Goal: Task Accomplishment & Management: Manage account settings

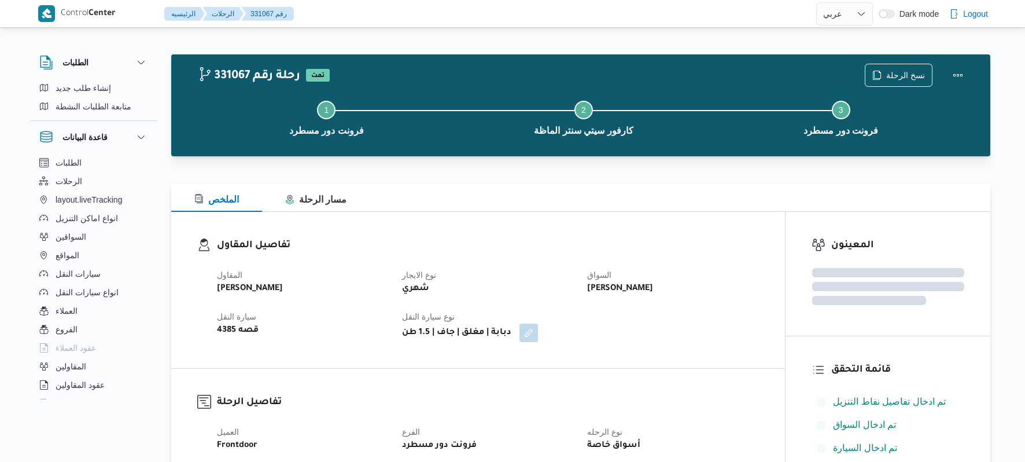
select select "ar"
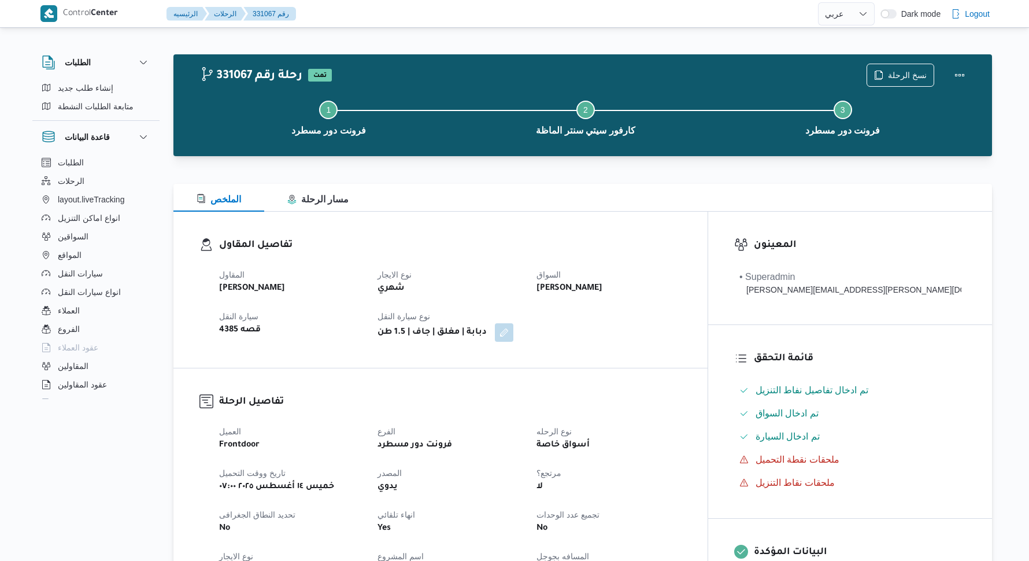
select select "ar"
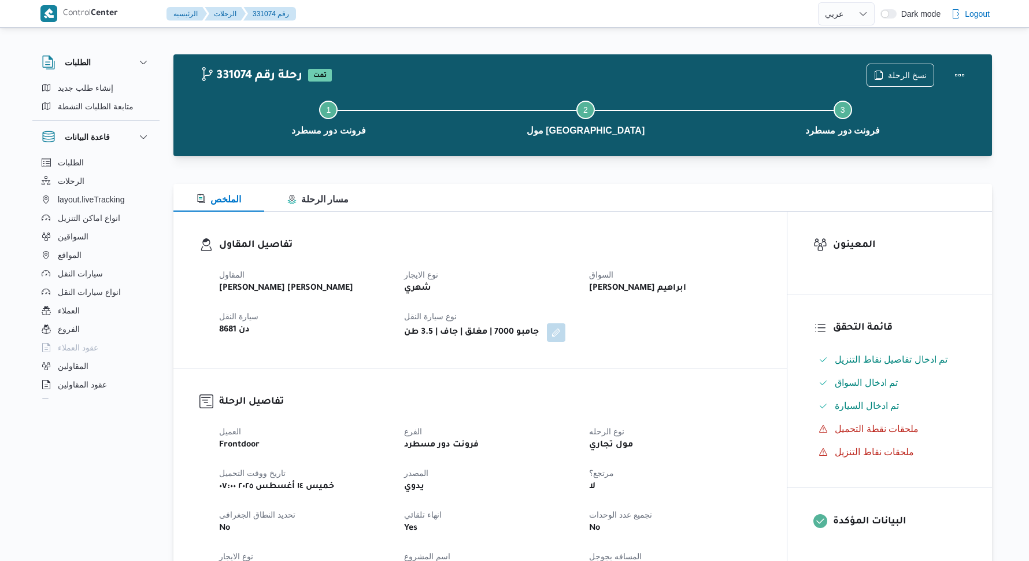
select select "ar"
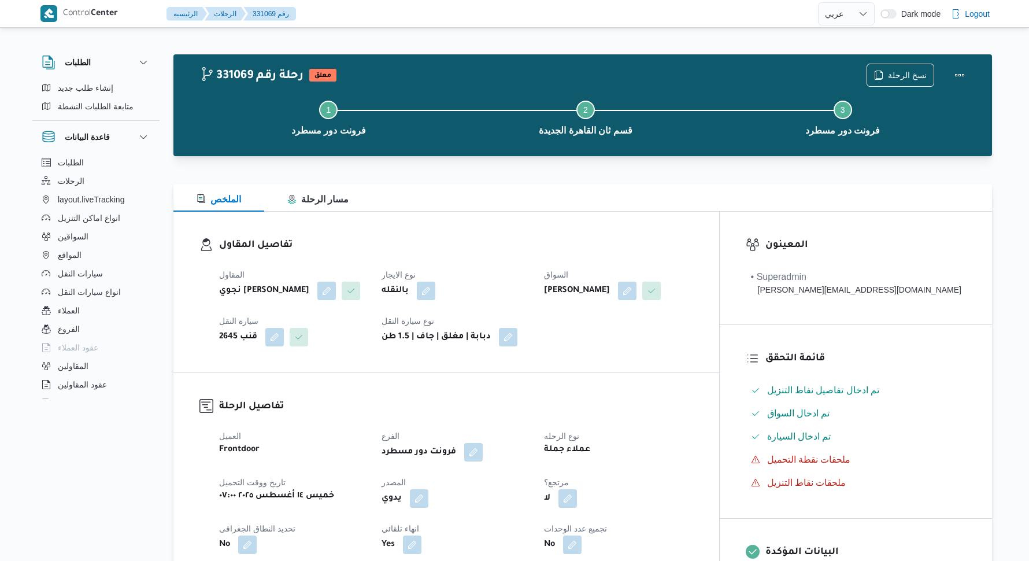
select select "ar"
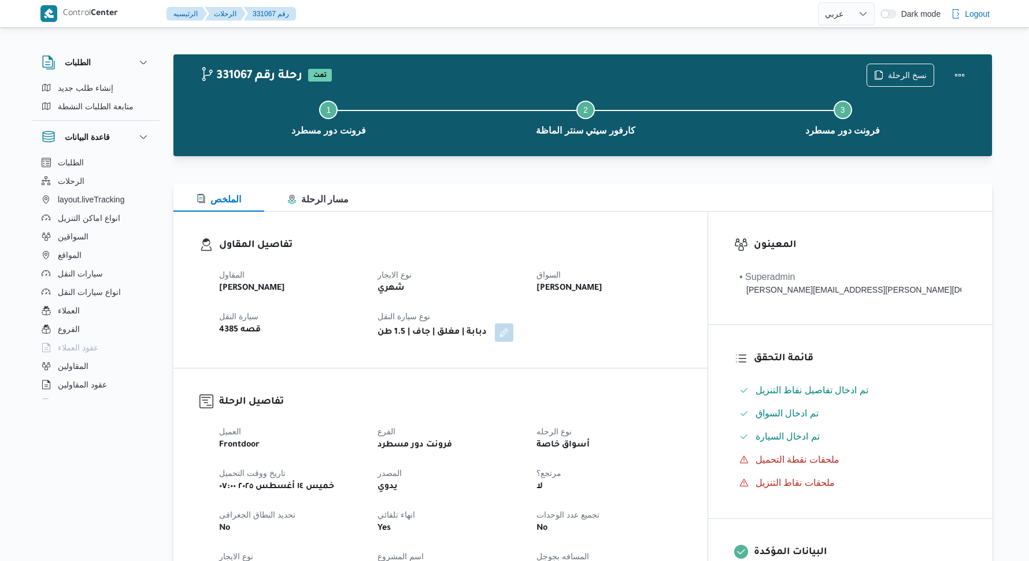
select select "ar"
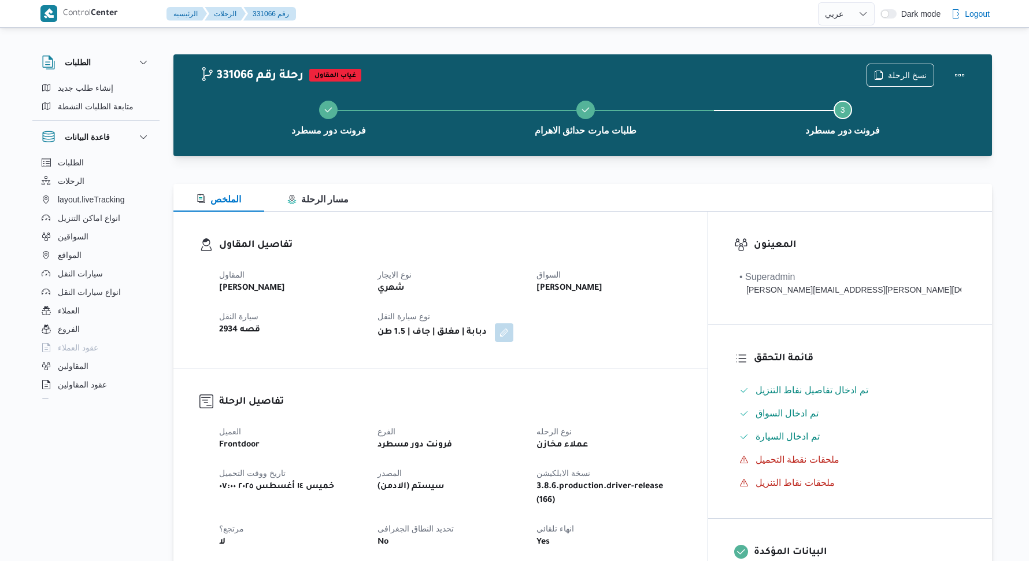
select select "ar"
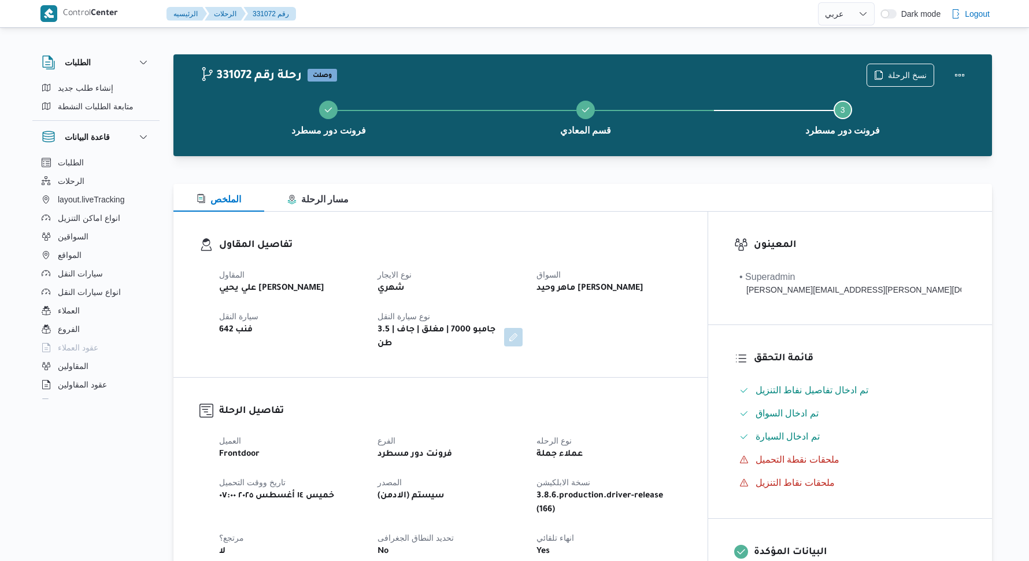
select select "ar"
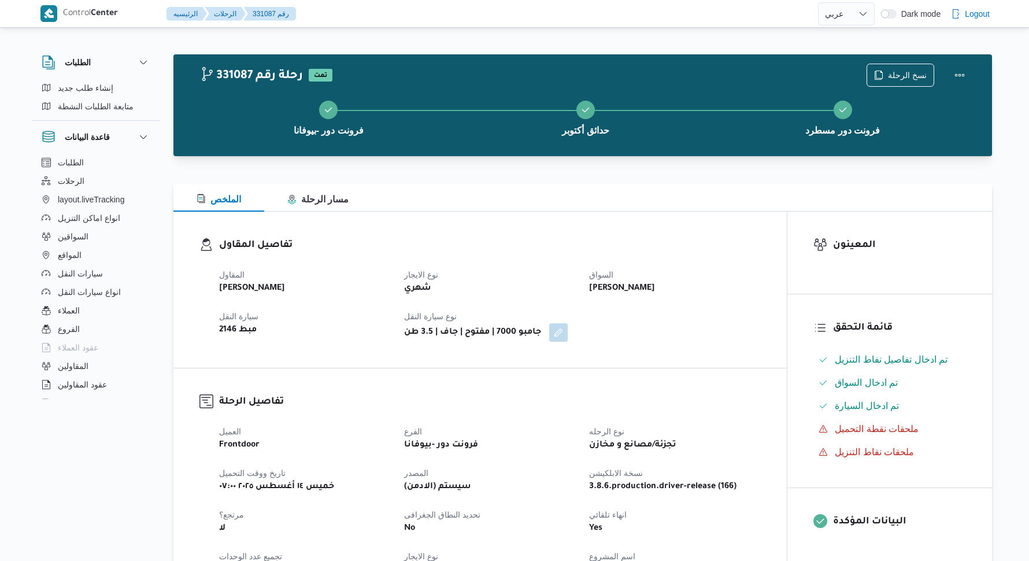
select select "ar"
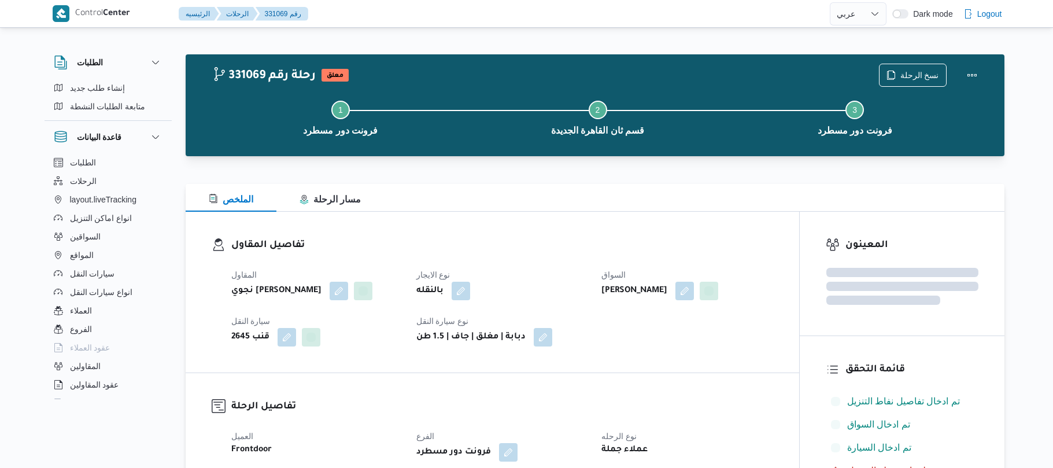
select select "ar"
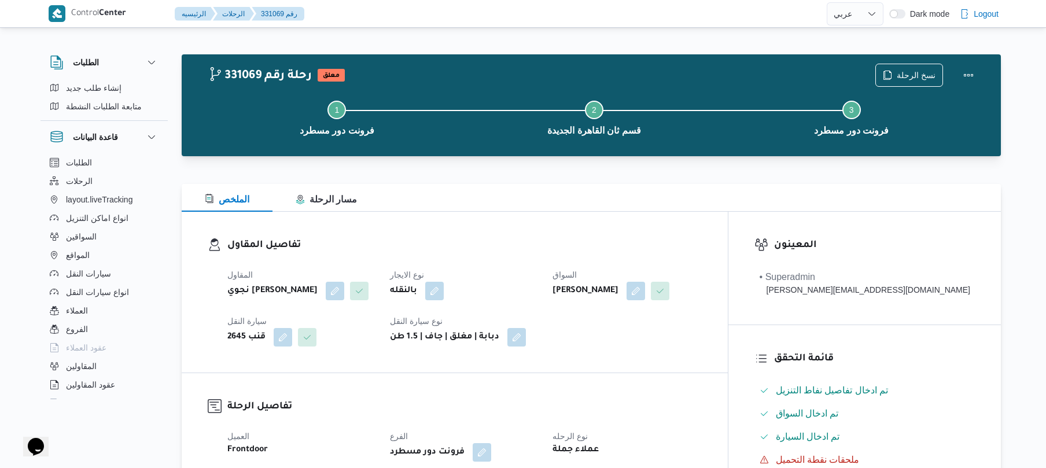
click at [585, 227] on div "تفاصيل المقاول المقاول نجوي [PERSON_NAME] نوع الايجار بالنقله السواق [PERSON_NA…" at bounding box center [455, 292] width 546 height 161
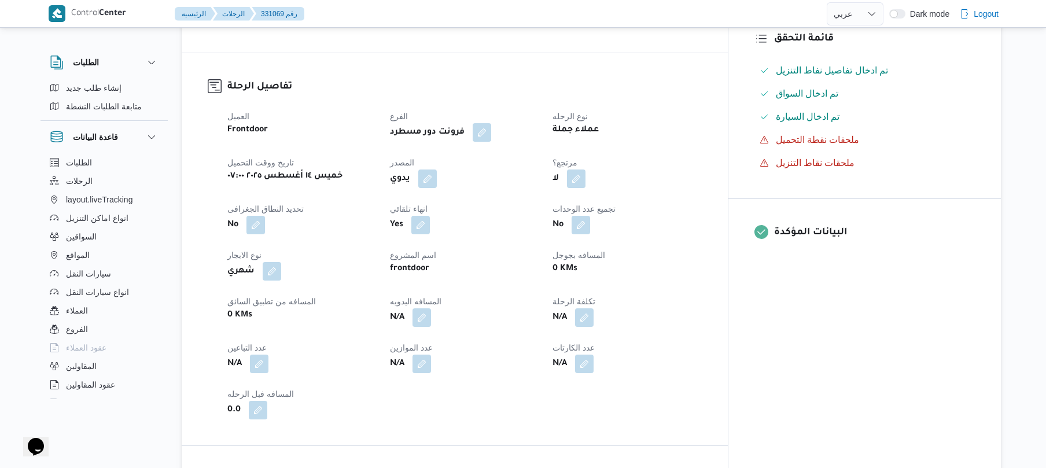
scroll to position [339, 0]
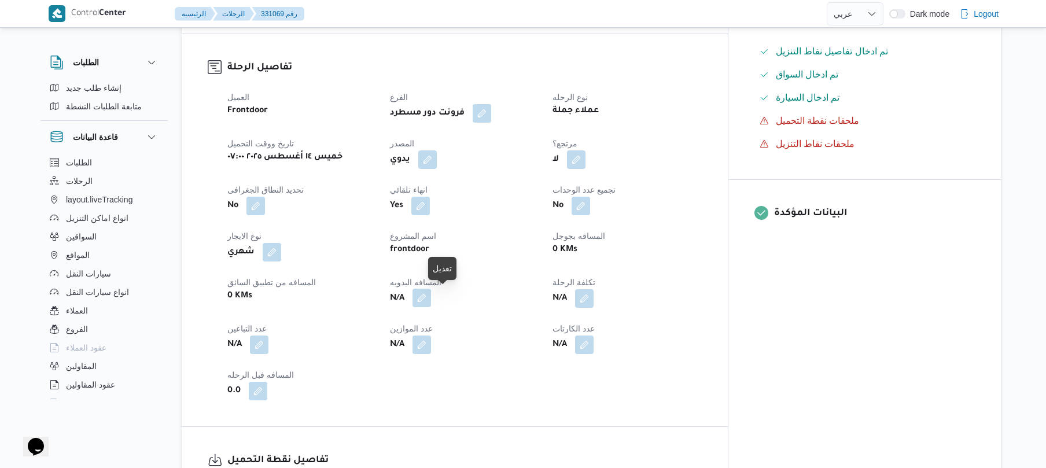
click at [431, 299] on button "button" at bounding box center [421, 298] width 19 height 19
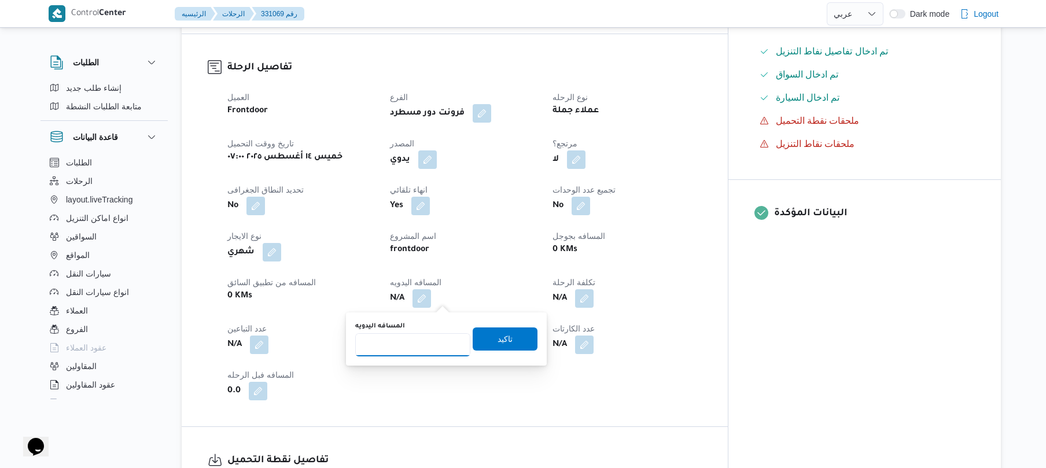
click at [416, 341] on input "المسافه اليدويه" at bounding box center [412, 344] width 115 height 23
type input "120"
click at [491, 331] on span "تاكيد" at bounding box center [504, 338] width 65 height 23
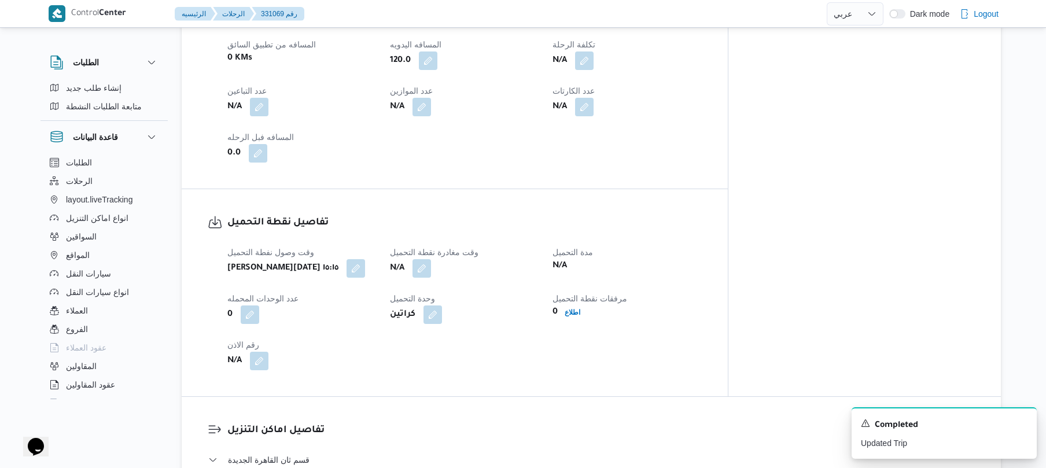
scroll to position [612, 0]
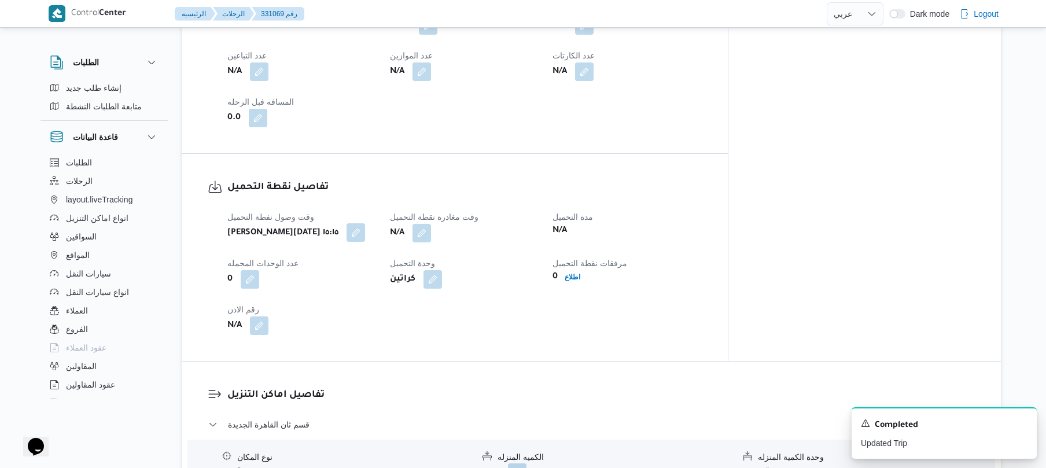
click at [365, 227] on button "button" at bounding box center [355, 232] width 19 height 19
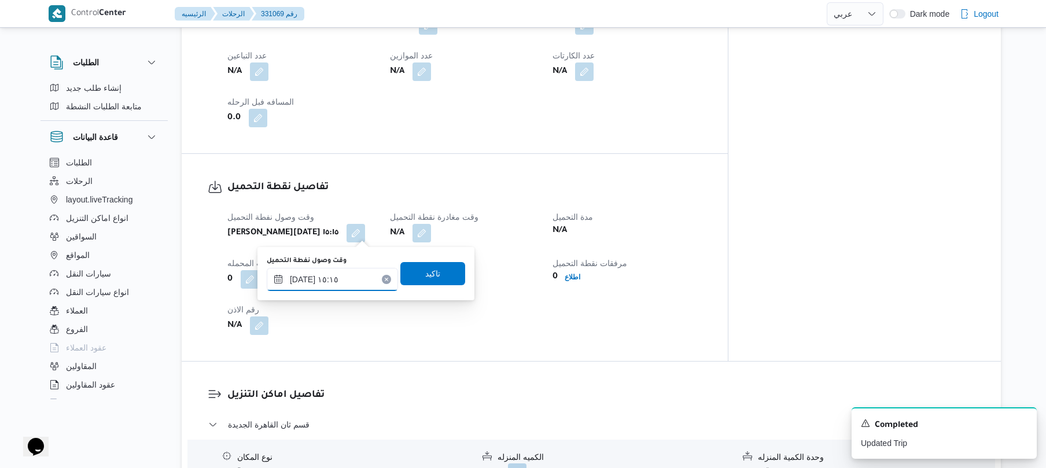
click at [334, 274] on input "١٤/٠٨/٢٠٢٥ ١٥:١٥" at bounding box center [332, 279] width 131 height 23
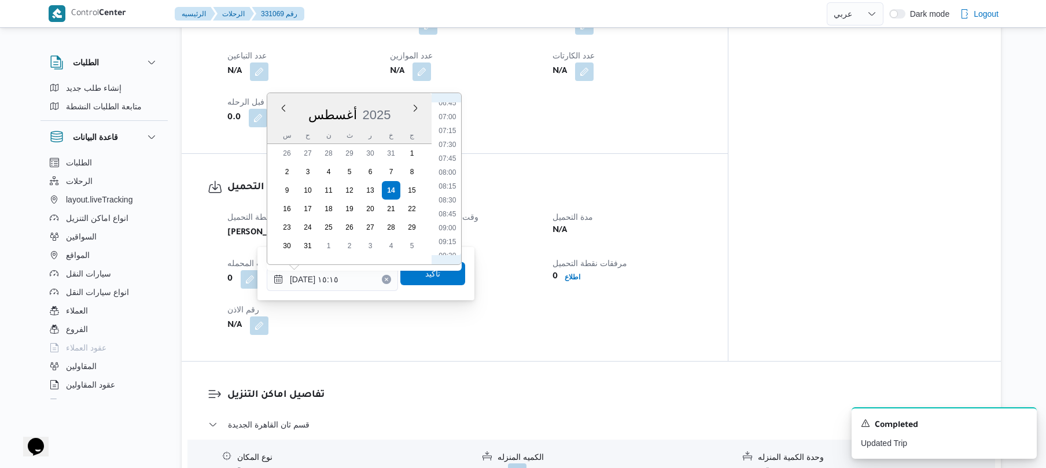
scroll to position [378, 0]
click at [450, 148] on li "07:30" at bounding box center [447, 147] width 27 height 12
type input "١٤/٠٨/٢٠٢٥ ٠٧:٣٠"
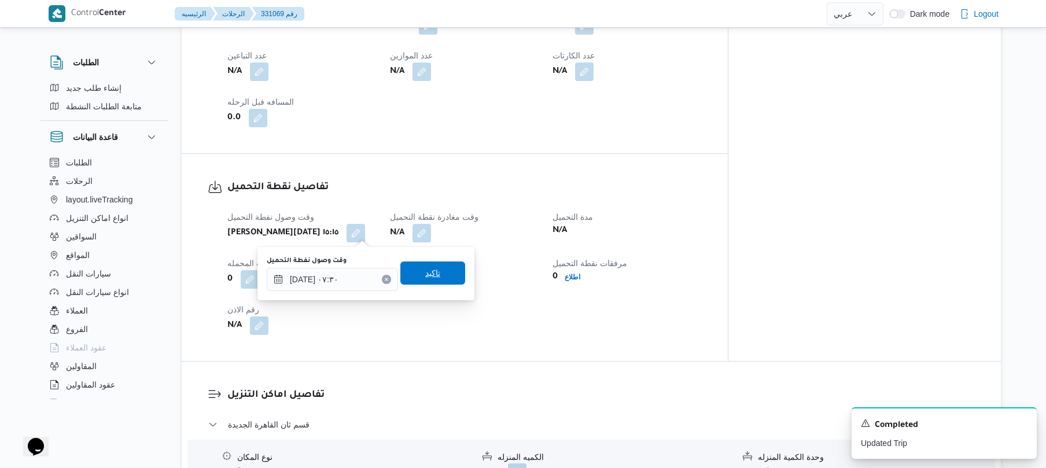
click at [425, 274] on span "تاكيد" at bounding box center [432, 273] width 15 height 14
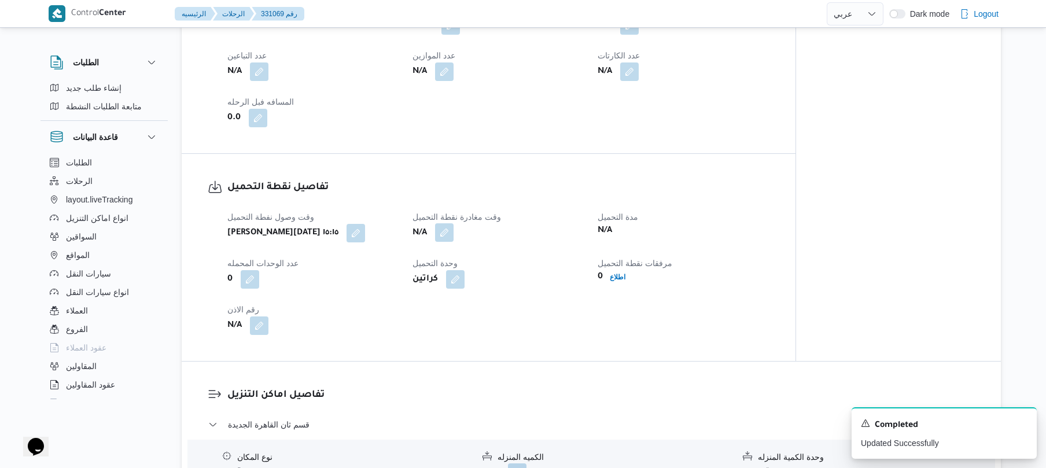
click at [445, 236] on button "button" at bounding box center [444, 232] width 19 height 19
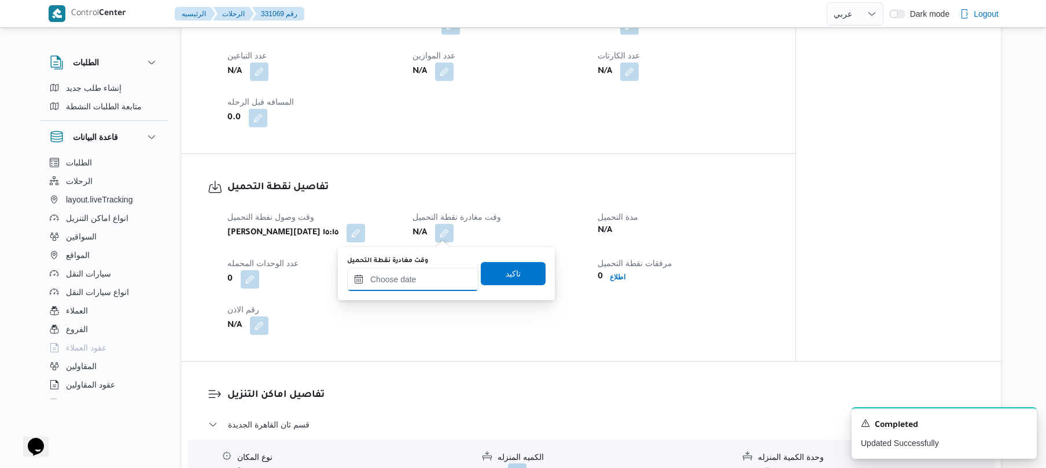
click at [433, 271] on input "وقت مغادرة نقطة التحميل" at bounding box center [412, 279] width 131 height 23
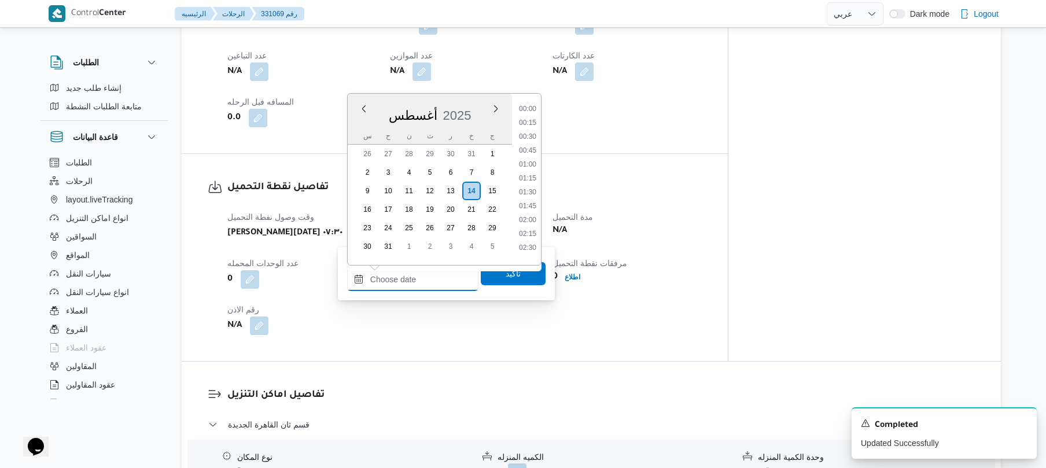
scroll to position [1157, 0]
click at [541, 127] on ul "00:00 00:15 00:30 00:45 01:00 01:15 01:30 01:45 02:00 02:15 02:30 02:45 03:00 0…" at bounding box center [527, 179] width 27 height 153
click at [529, 174] on li "08:00" at bounding box center [527, 173] width 27 height 12
type input "١٤/٠٨/٢٠٢٥ ٠٨:٠٠"
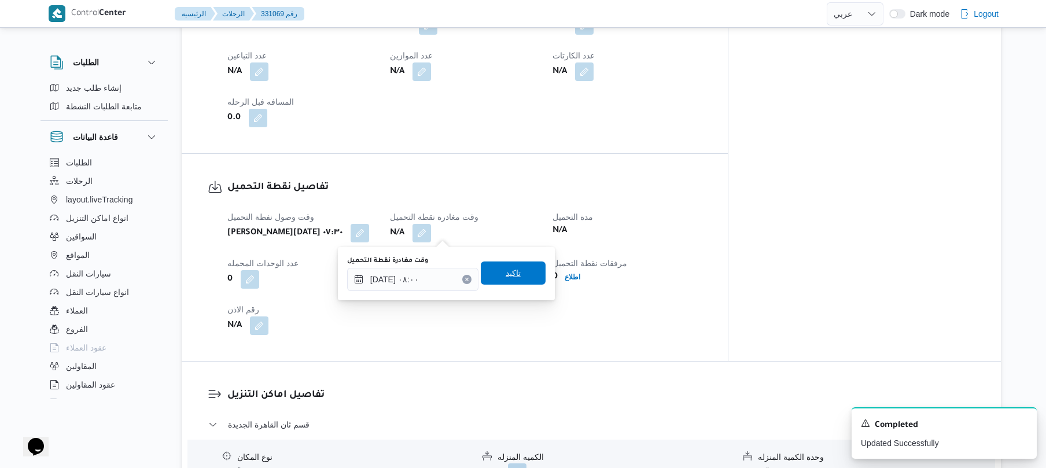
click at [507, 271] on span "تاكيد" at bounding box center [512, 273] width 15 height 14
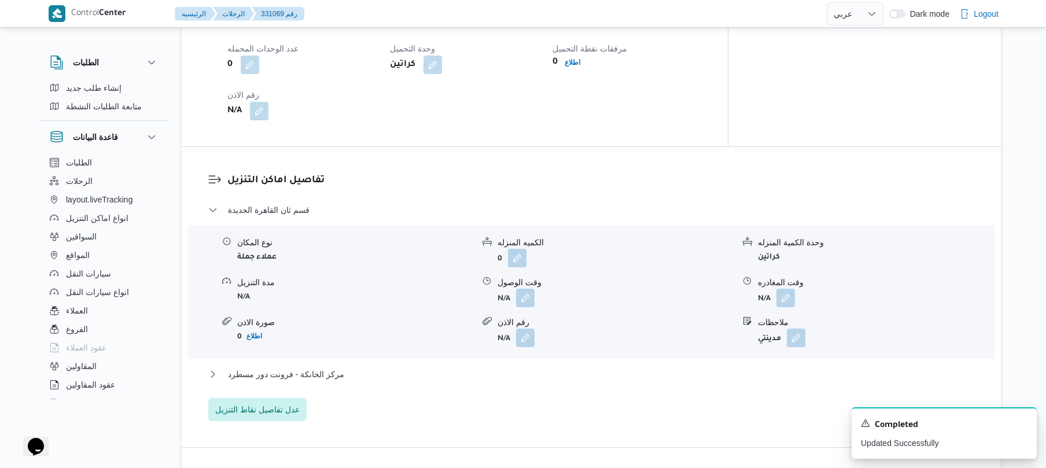
scroll to position [828, 0]
click at [524, 298] on button "button" at bounding box center [525, 295] width 19 height 19
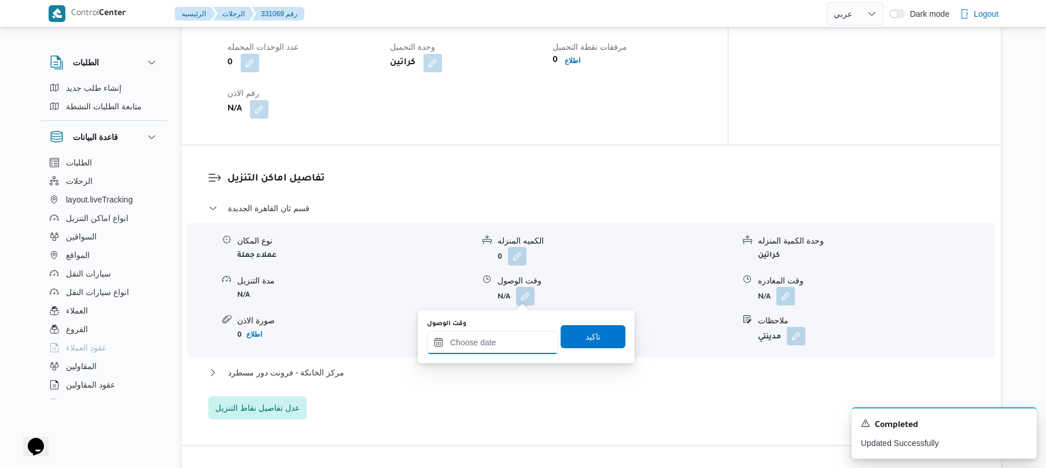
click at [500, 345] on input "وقت الوصول" at bounding box center [492, 342] width 131 height 23
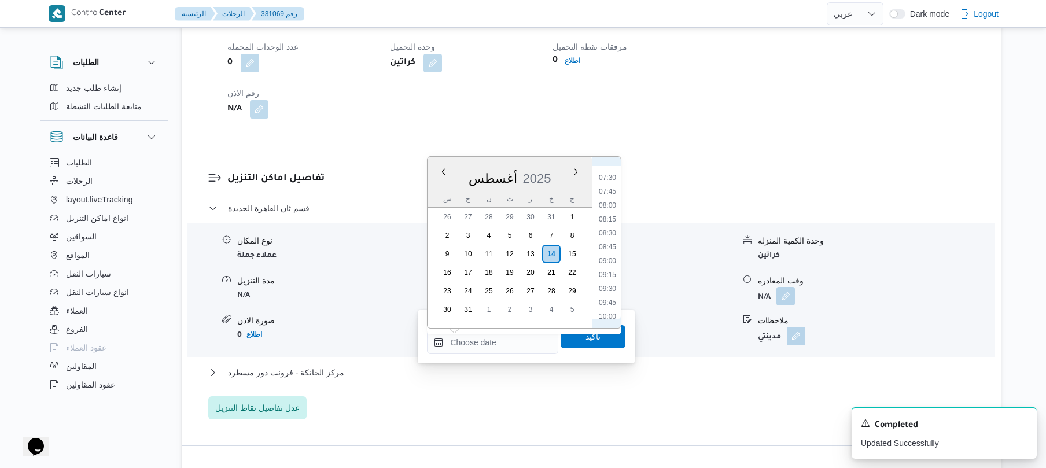
scroll to position [380, 0]
click at [609, 276] on li "08:45" at bounding box center [607, 278] width 27 height 12
type input "١٤/٠٨/٢٠٢٥ ٠٨:٤٥"
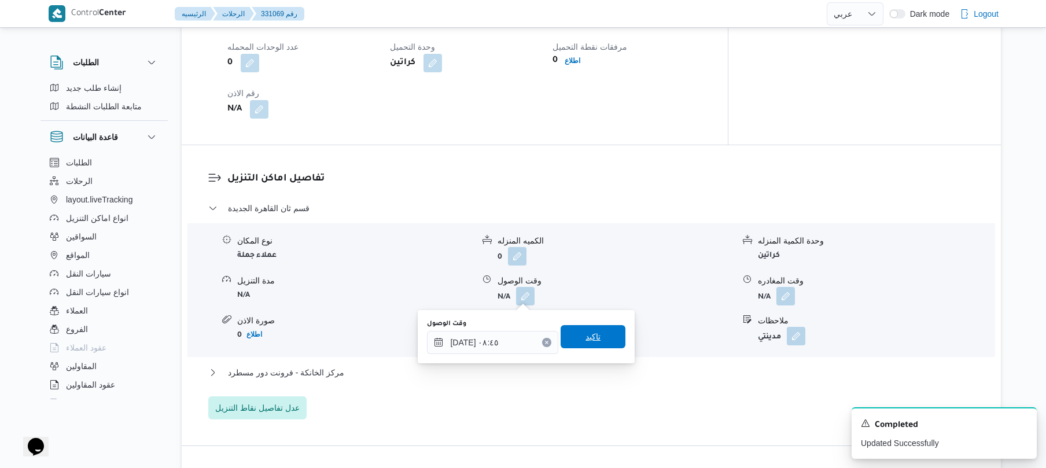
click at [586, 336] on span "تاكيد" at bounding box center [592, 337] width 15 height 14
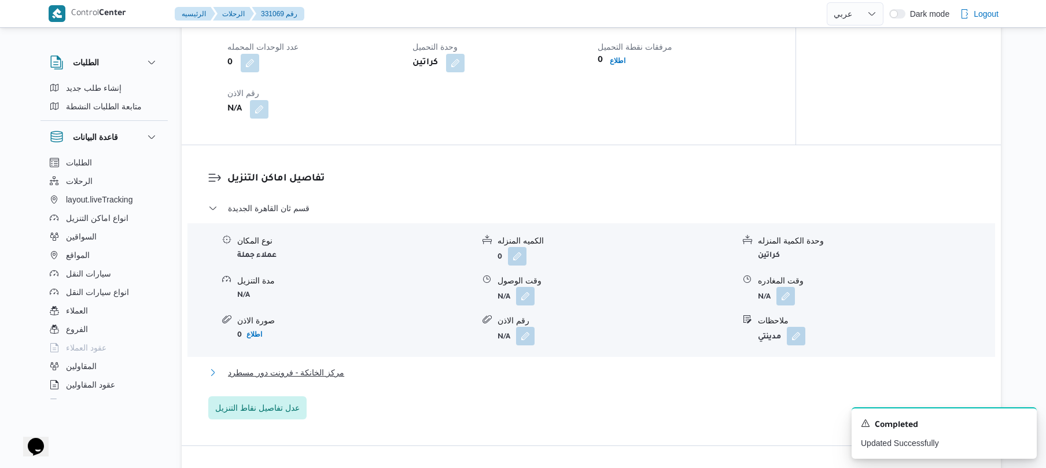
click at [539, 369] on button "مركز الخانكة - فرونت دور مسطرد" at bounding box center [591, 373] width 766 height 14
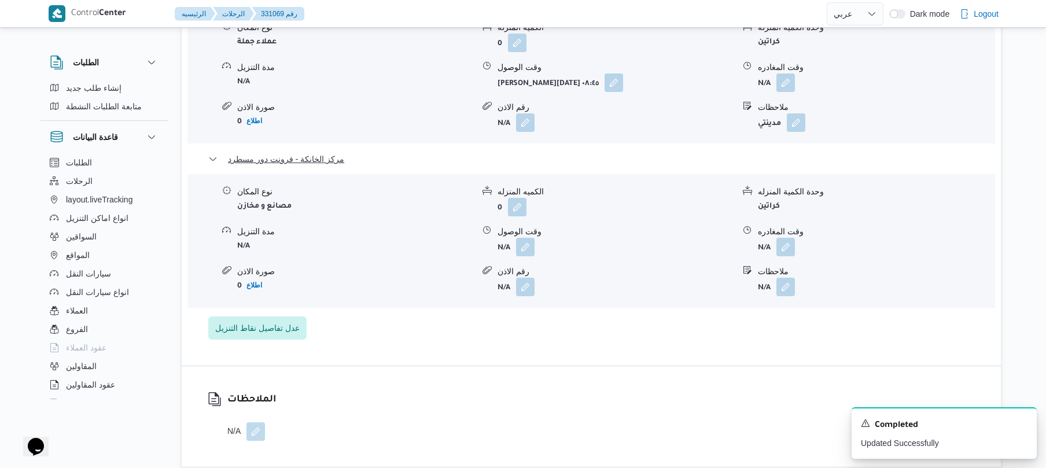
scroll to position [1136, 0]
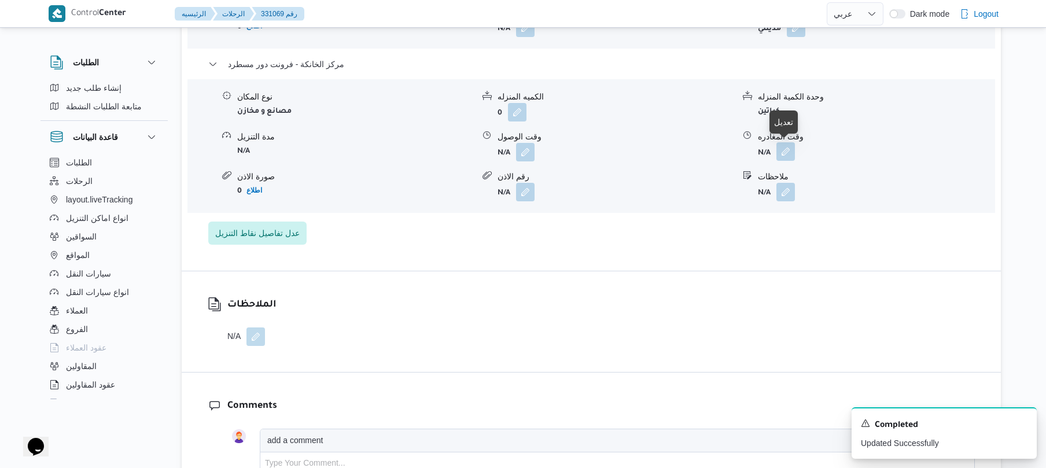
click at [787, 155] on button "button" at bounding box center [785, 151] width 19 height 19
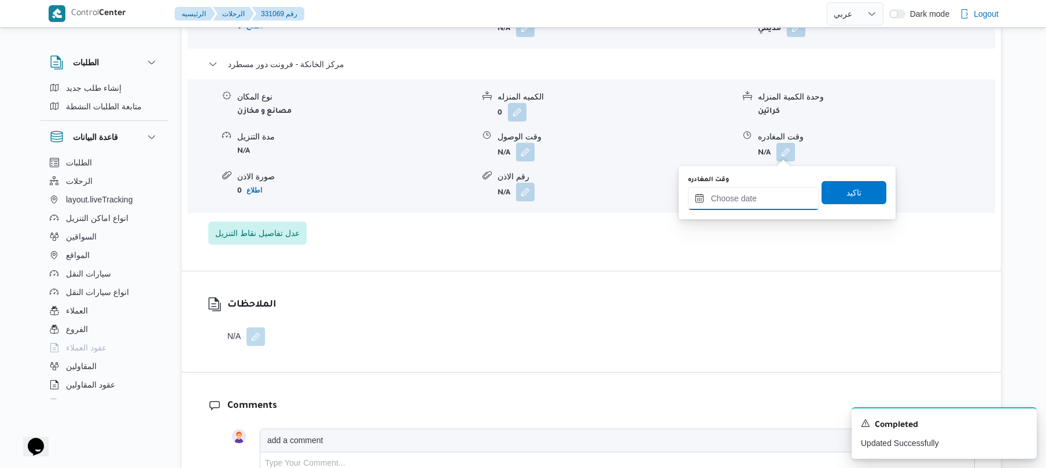
click at [743, 194] on input "وقت المغادره" at bounding box center [753, 198] width 131 height 23
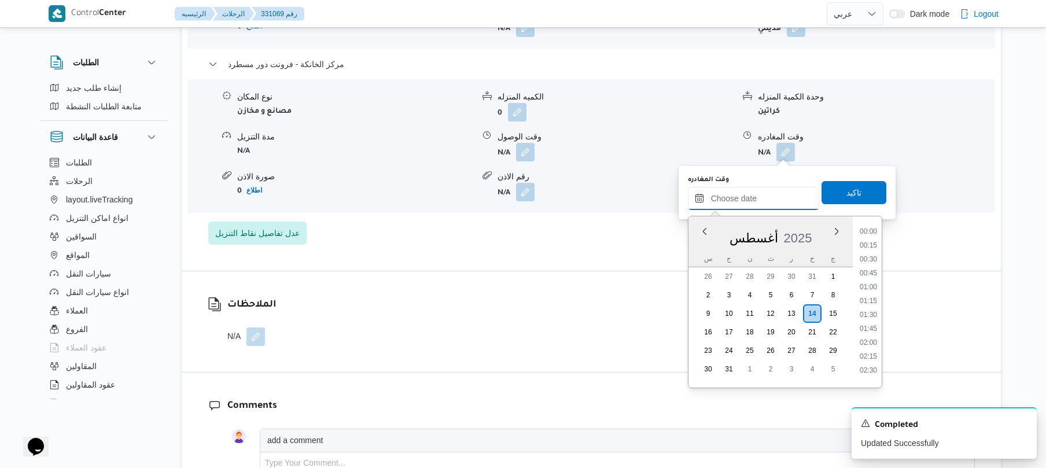
scroll to position [1157, 0]
click at [611, 357] on div "الملاحظات N/A" at bounding box center [591, 321] width 819 height 101
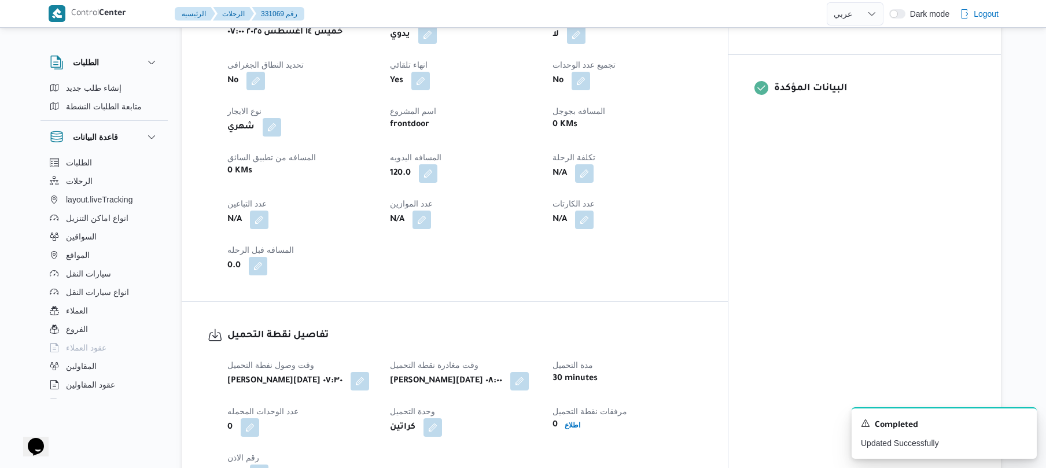
scroll to position [489, 0]
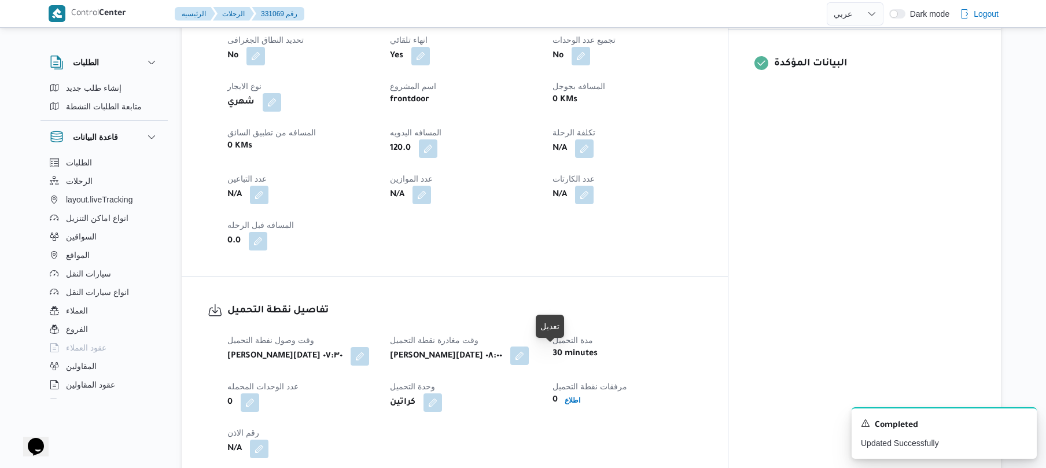
click at [529, 359] on button "button" at bounding box center [519, 355] width 19 height 19
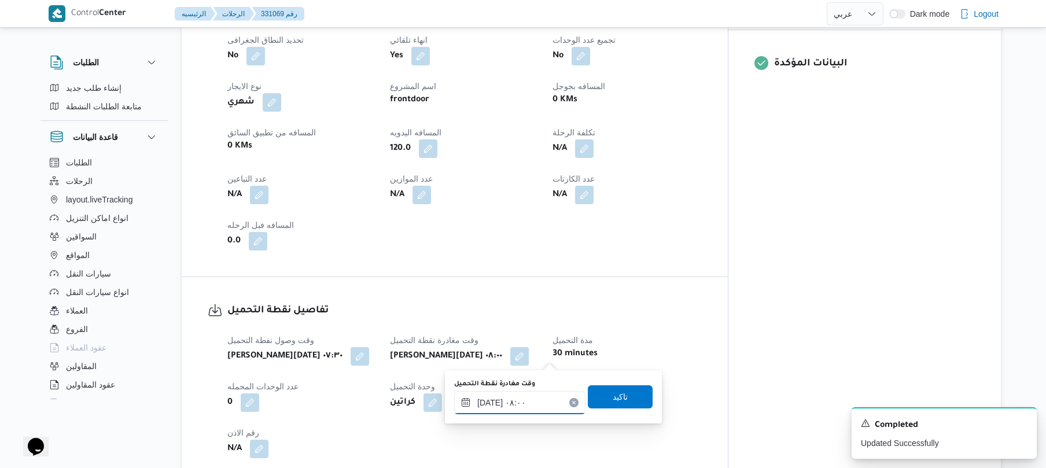
click at [566, 407] on input "١٤/٠٨/٢٠٢٥ ٠٨:٠٠" at bounding box center [519, 402] width 131 height 23
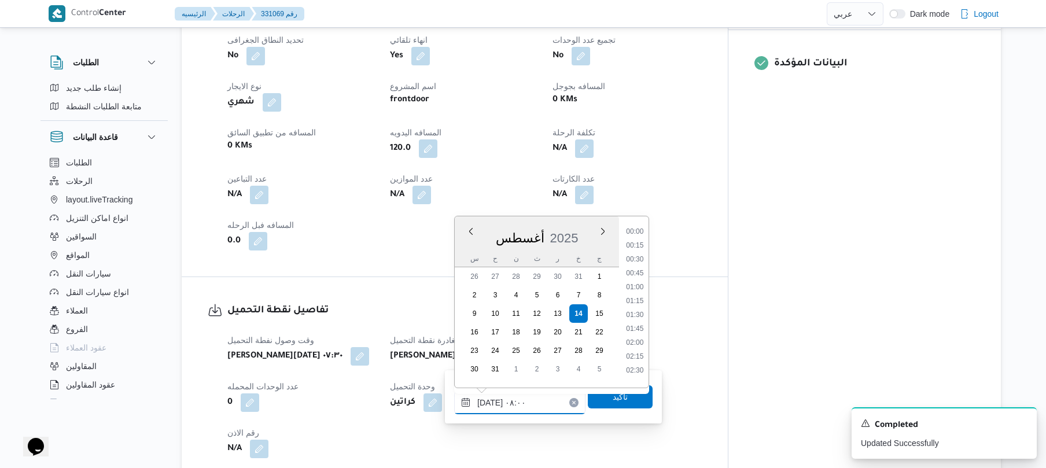
scroll to position [366, 0]
click at [571, 400] on icon "Clear input" at bounding box center [573, 402] width 5 height 5
type input "١٤/٠٨/٢٠٢٥ ٠٨:٠٠"
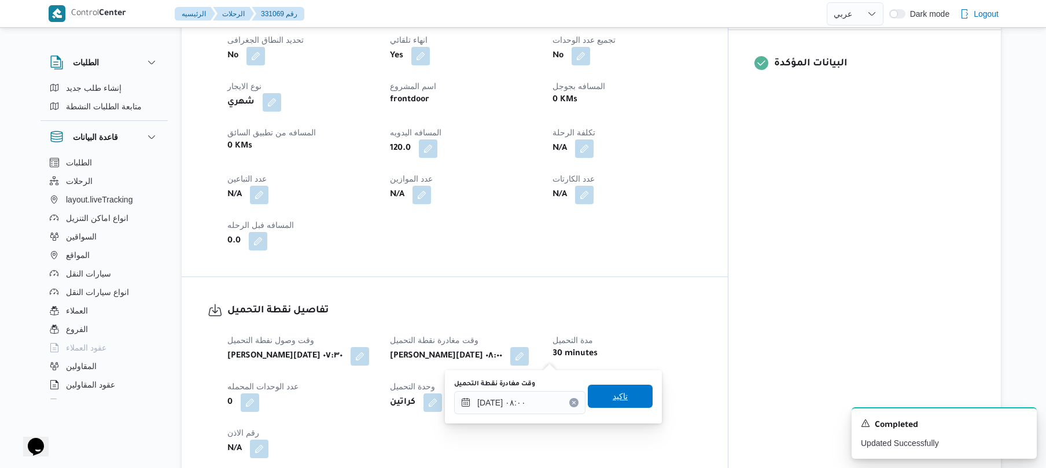
click at [601, 401] on span "تاكيد" at bounding box center [620, 396] width 65 height 23
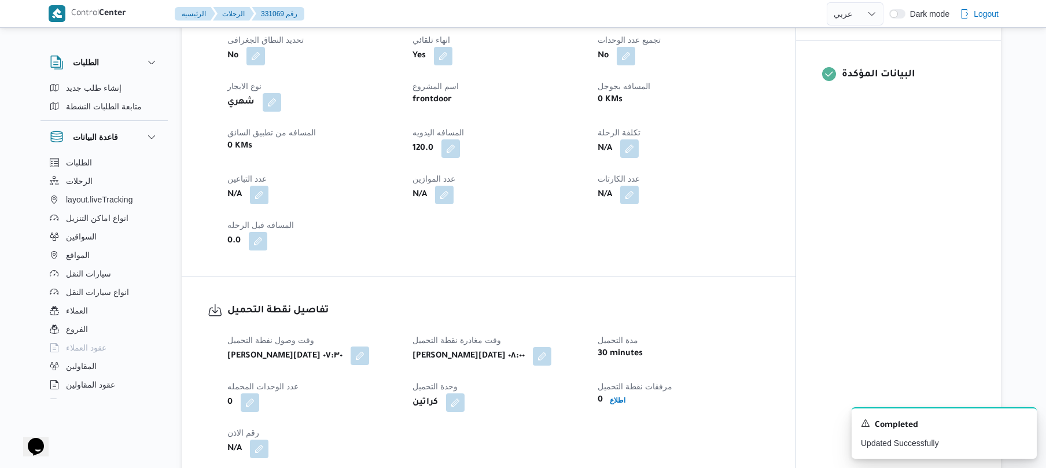
click at [366, 359] on button "button" at bounding box center [359, 355] width 19 height 19
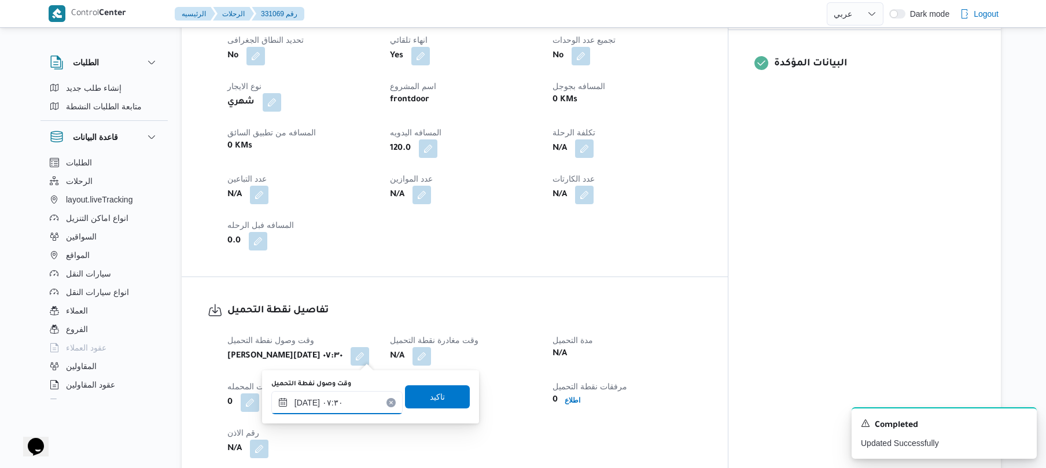
click at [338, 394] on input "١٤/٠٨/٢٠٢٥ ٠٧:٣٠" at bounding box center [336, 402] width 131 height 23
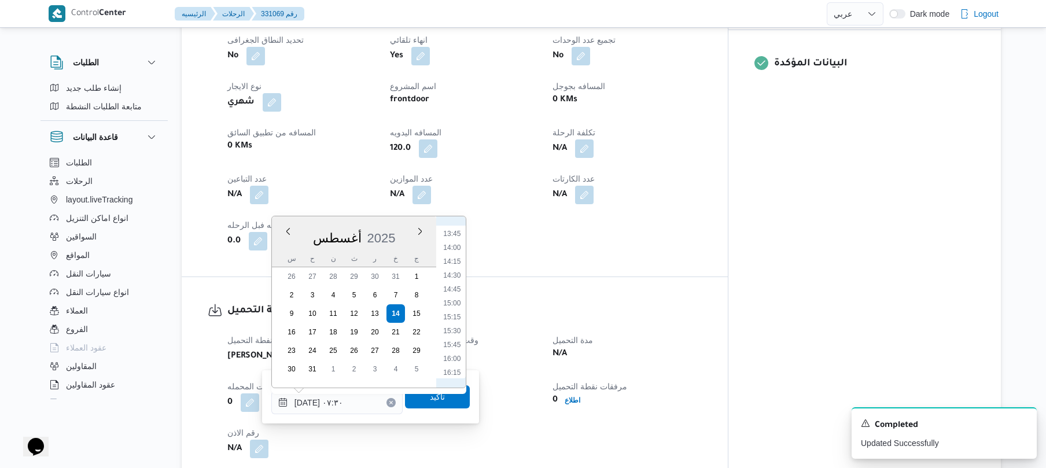
scroll to position [729, 0]
click at [454, 347] on li "15:15" at bounding box center [451, 349] width 27 height 12
type input "١٤/٠٨/٢٠٢٥ ٠٧:٣٠"
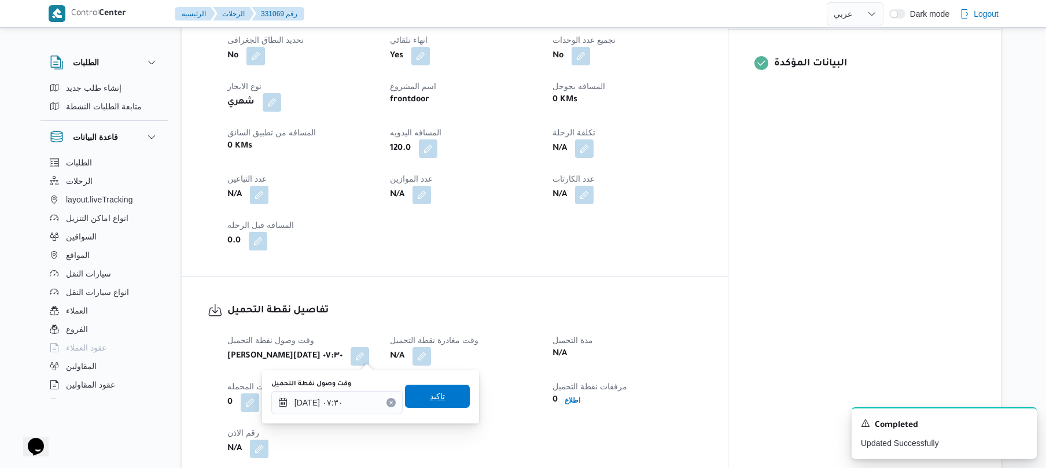
click at [437, 396] on span "تاكيد" at bounding box center [437, 396] width 15 height 14
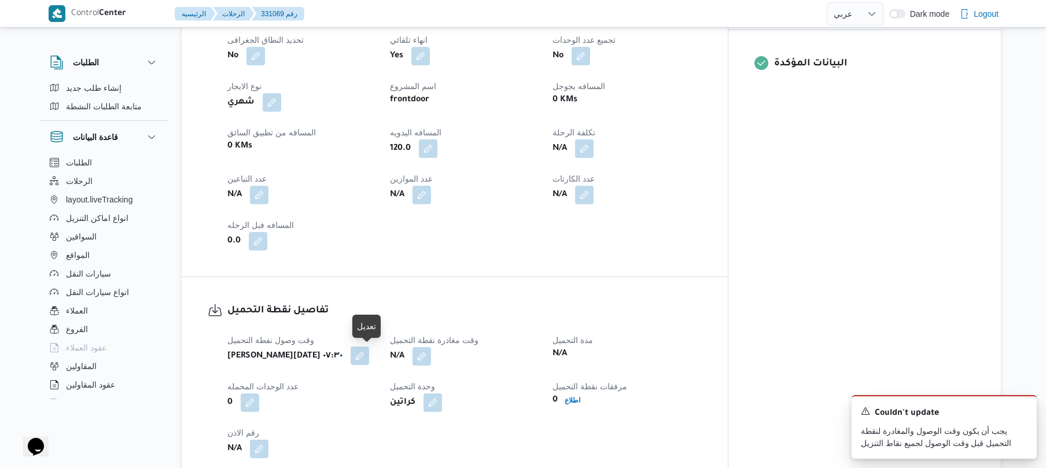
click at [369, 354] on button "button" at bounding box center [359, 355] width 19 height 19
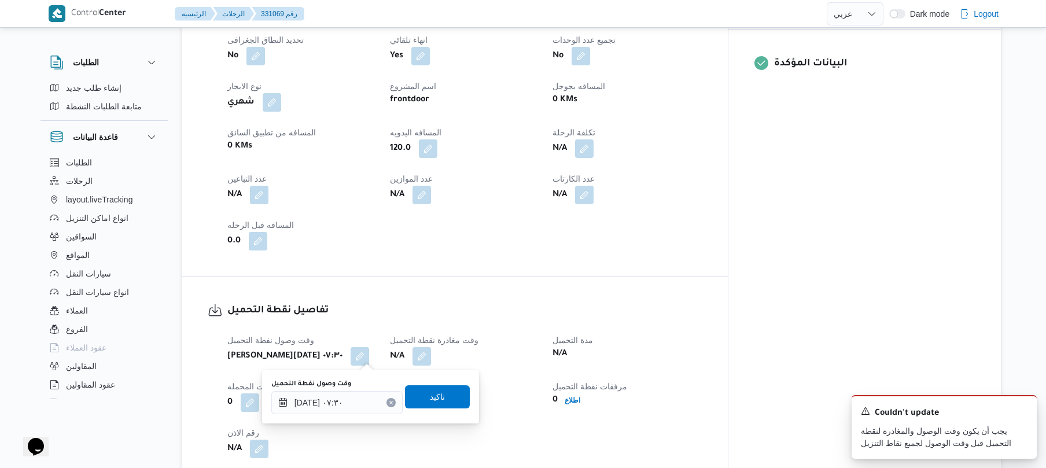
click at [584, 272] on div "تفاصيل الرحلة العميل Frontdoor الفرع فرونت دور مسطرد نوع الرحله عملاء جملة تاري…" at bounding box center [455, 80] width 546 height 392
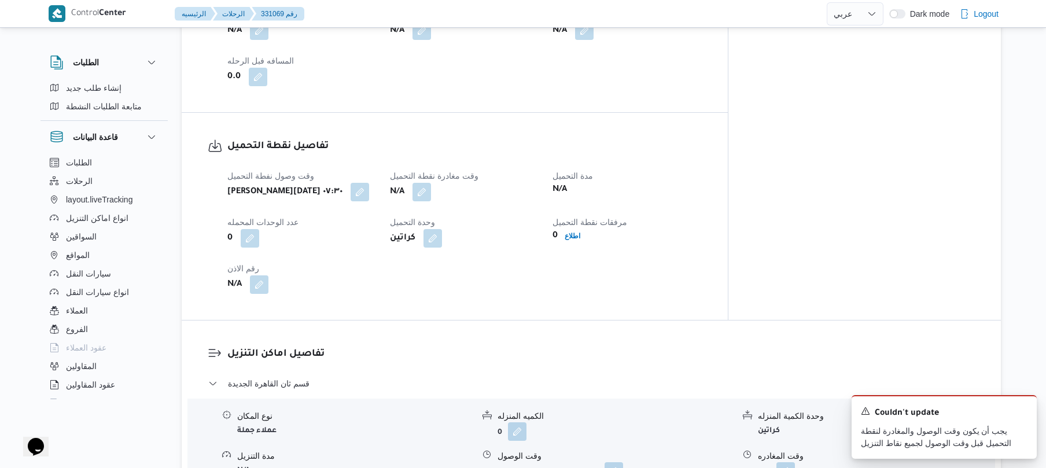
scroll to position [797, 0]
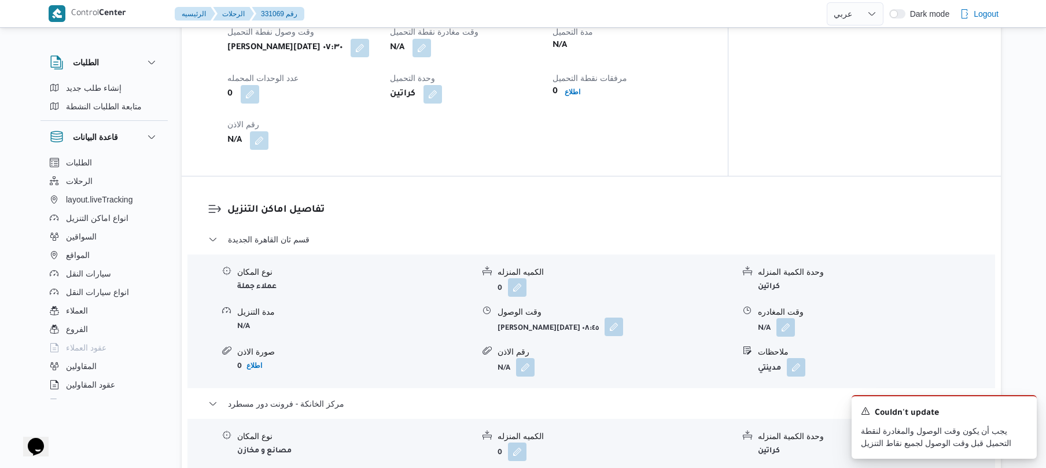
click at [615, 331] on button "button" at bounding box center [613, 327] width 19 height 19
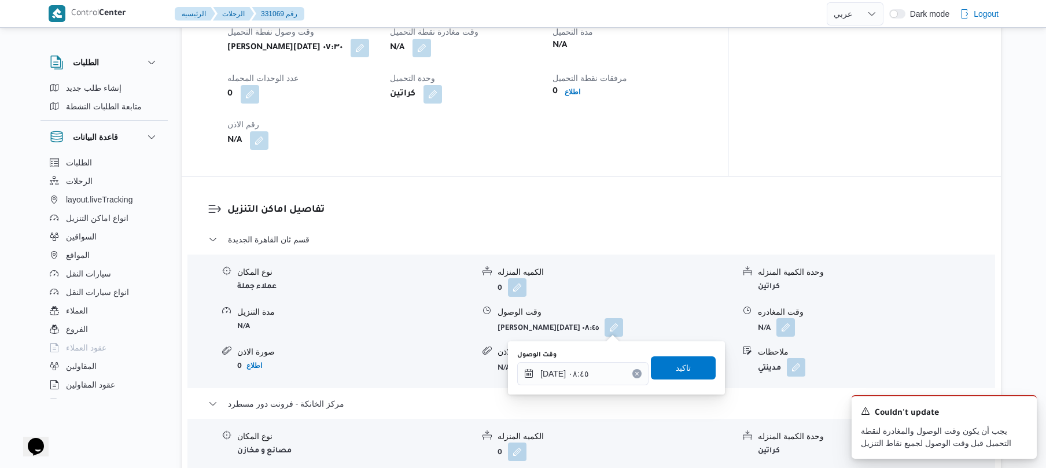
click at [634, 371] on icon "Clear input" at bounding box center [636, 373] width 5 height 5
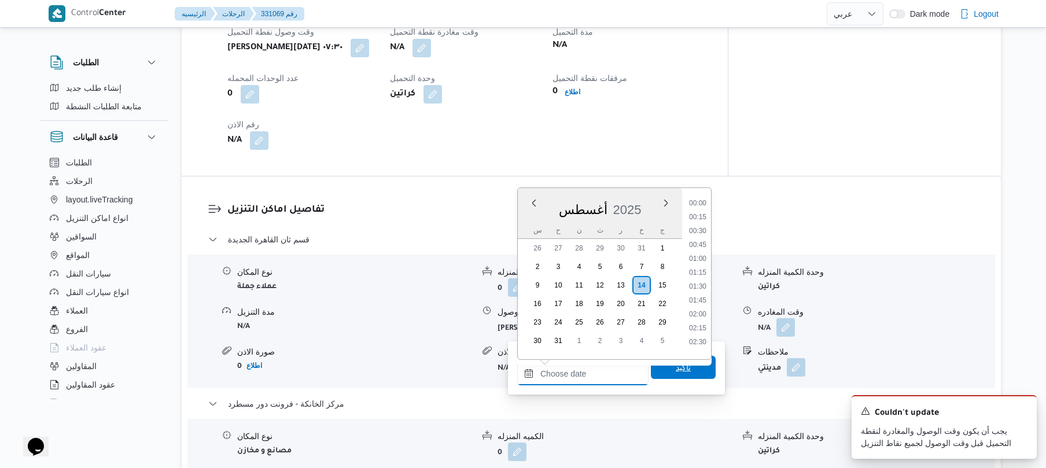
scroll to position [1157, 0]
click at [675, 368] on span "تاكيد" at bounding box center [682, 367] width 15 height 14
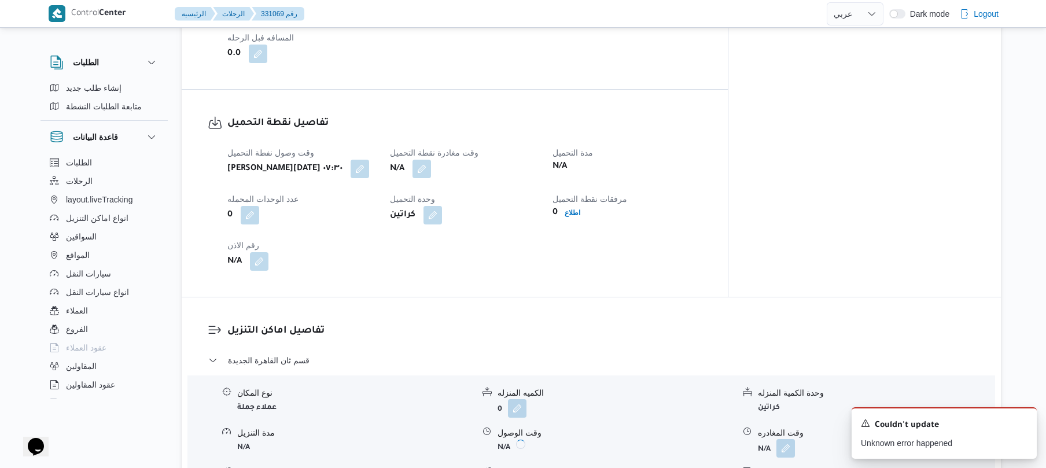
scroll to position [674, 0]
click at [368, 169] on button "button" at bounding box center [359, 170] width 19 height 19
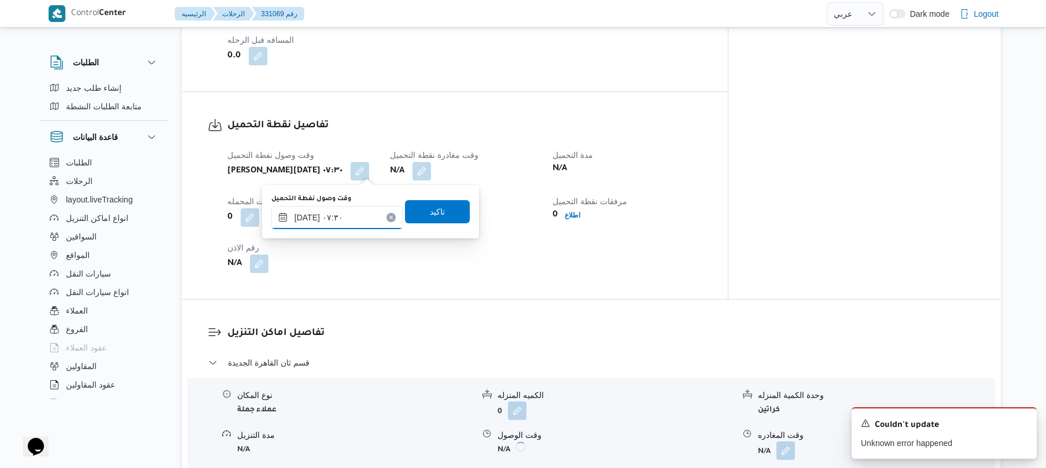
click at [339, 218] on input "١٤/٠٨/٢٠٢٥ ٠٧:٣٠" at bounding box center [336, 217] width 131 height 23
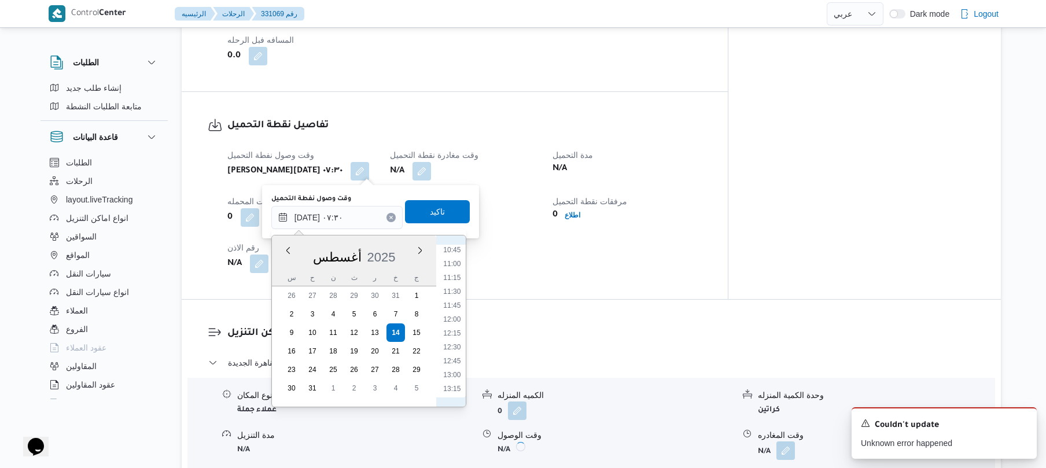
scroll to position [727, 0]
click at [457, 366] on li "15:15" at bounding box center [451, 370] width 27 height 12
type input "١٤/٠٨/٢٠٢٥ ٠٧:٣٠"
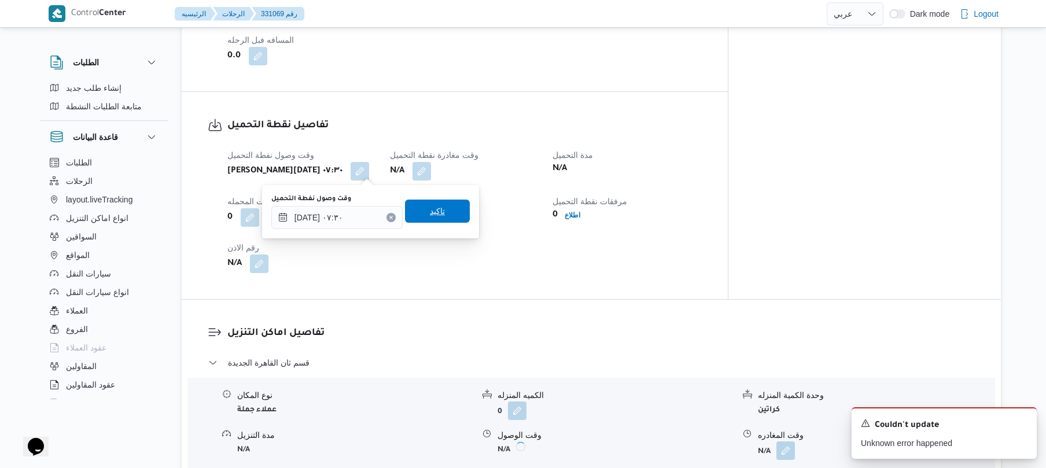
click at [442, 213] on span "تاكيد" at bounding box center [437, 211] width 65 height 23
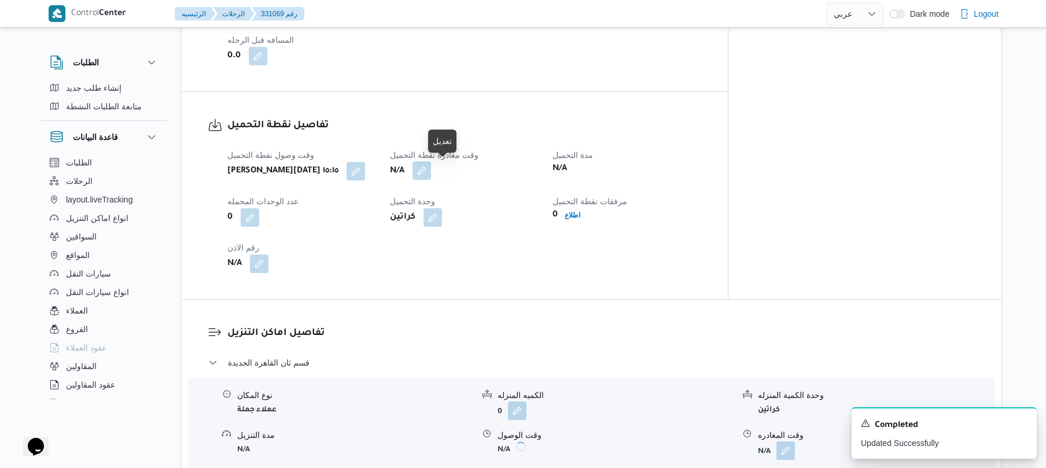
click at [431, 168] on button "button" at bounding box center [421, 170] width 19 height 19
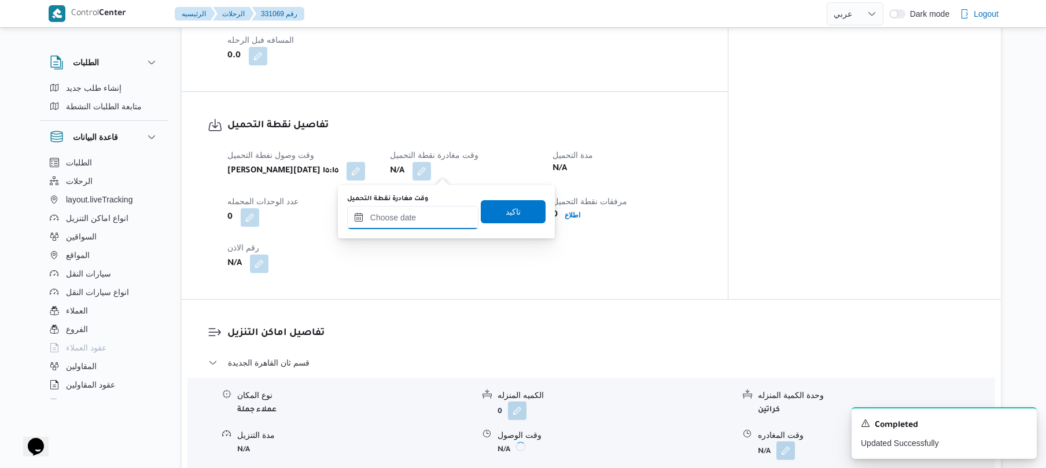
click at [429, 216] on input "وقت مغادرة نقطة التحميل" at bounding box center [412, 217] width 131 height 23
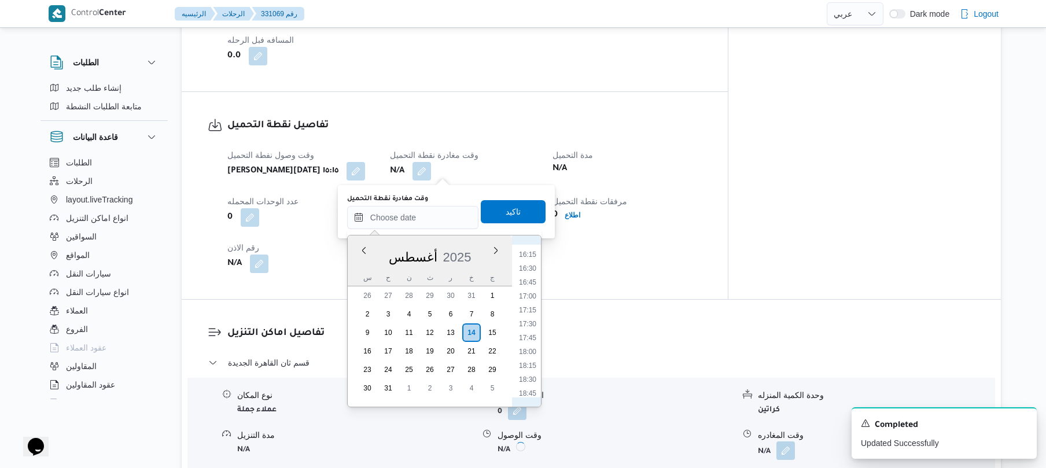
scroll to position [769, 0]
click at [532, 375] on li "16:00" at bounding box center [527, 370] width 27 height 12
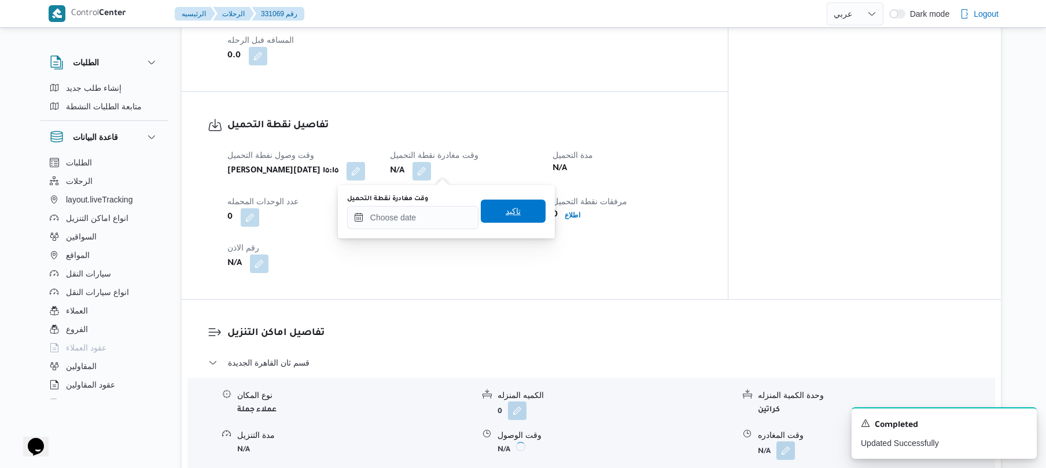
click at [516, 209] on span "تاكيد" at bounding box center [513, 211] width 65 height 23
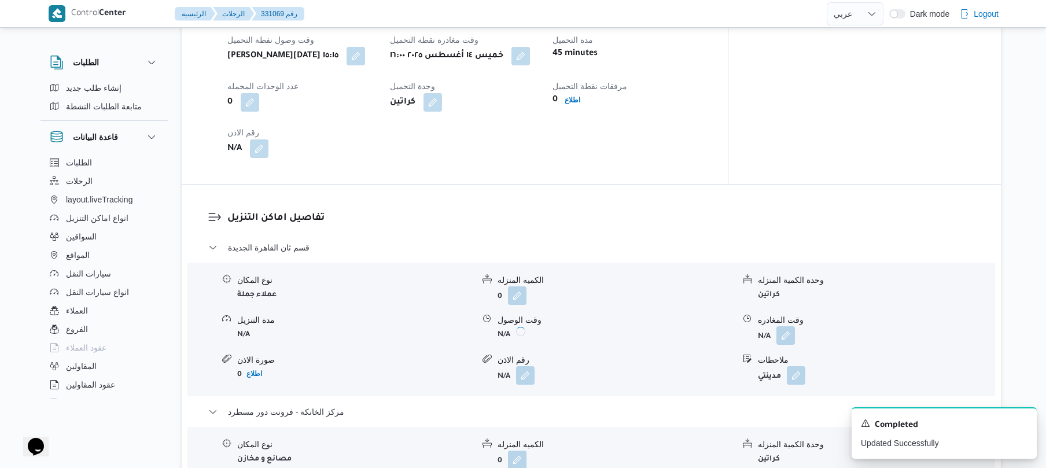
scroll to position [797, 0]
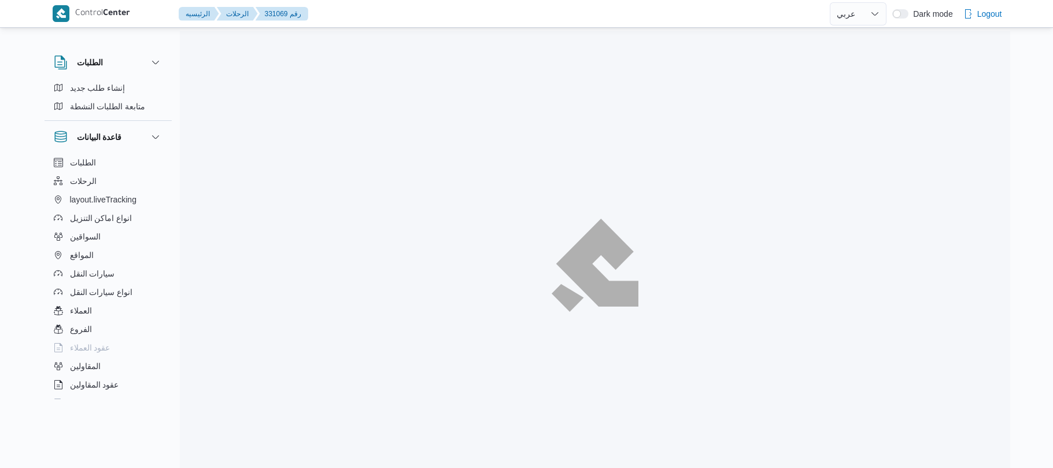
select select "ar"
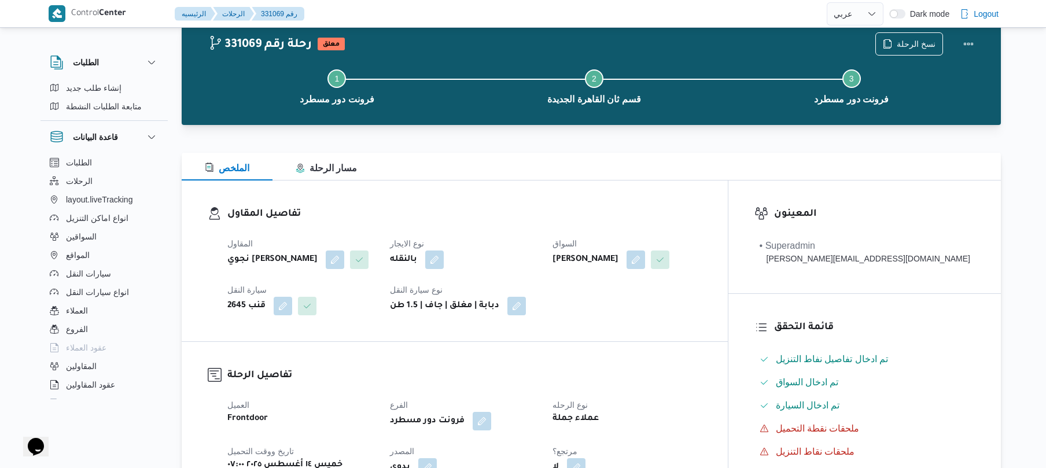
click at [559, 221] on h3 "تفاصيل المقاول" at bounding box center [464, 214] width 474 height 16
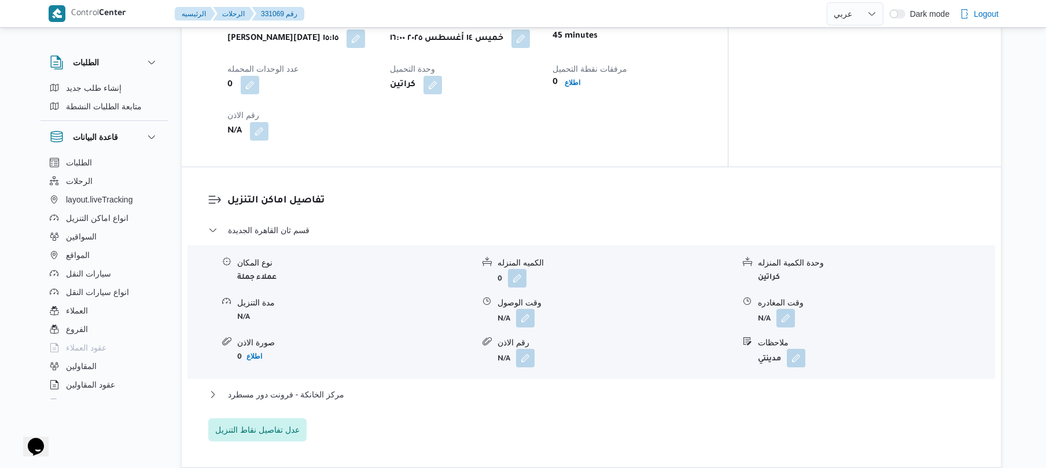
scroll to position [803, 0]
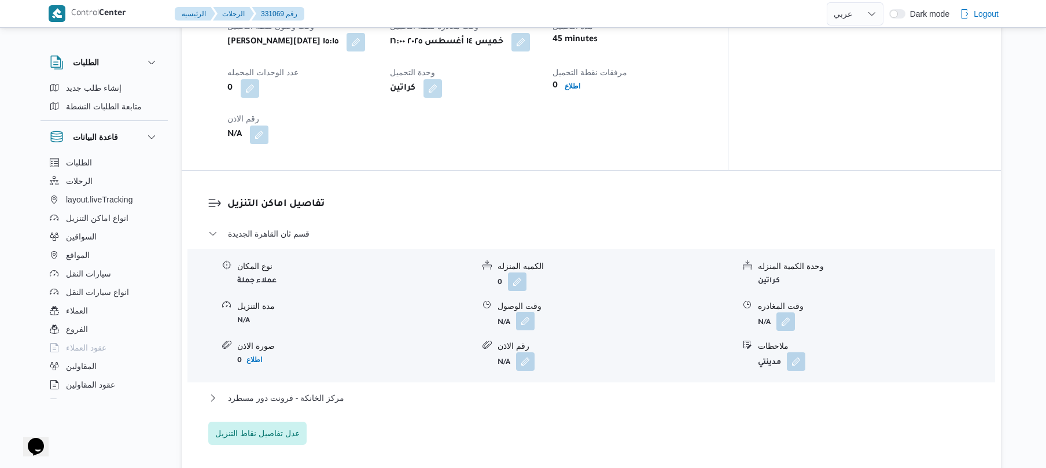
click at [519, 320] on button "button" at bounding box center [525, 321] width 19 height 19
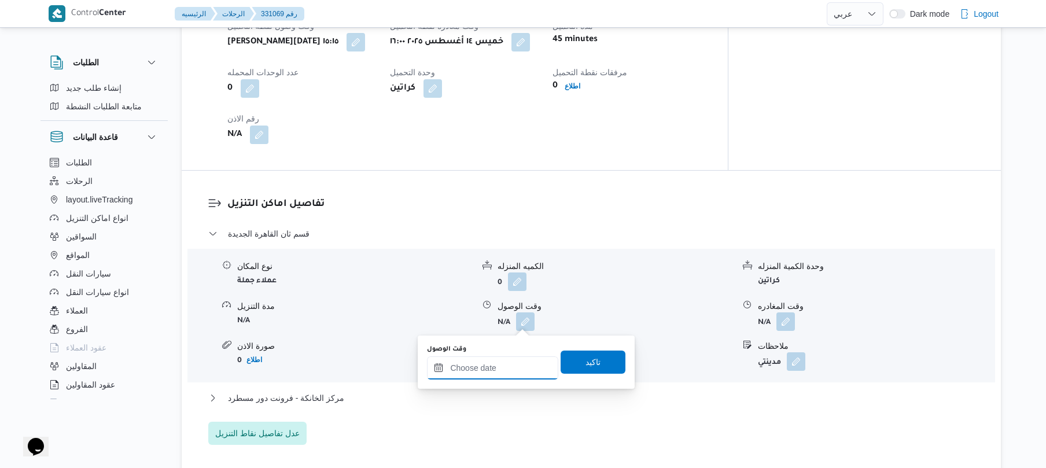
click at [502, 367] on input "وقت الوصول" at bounding box center [492, 367] width 131 height 23
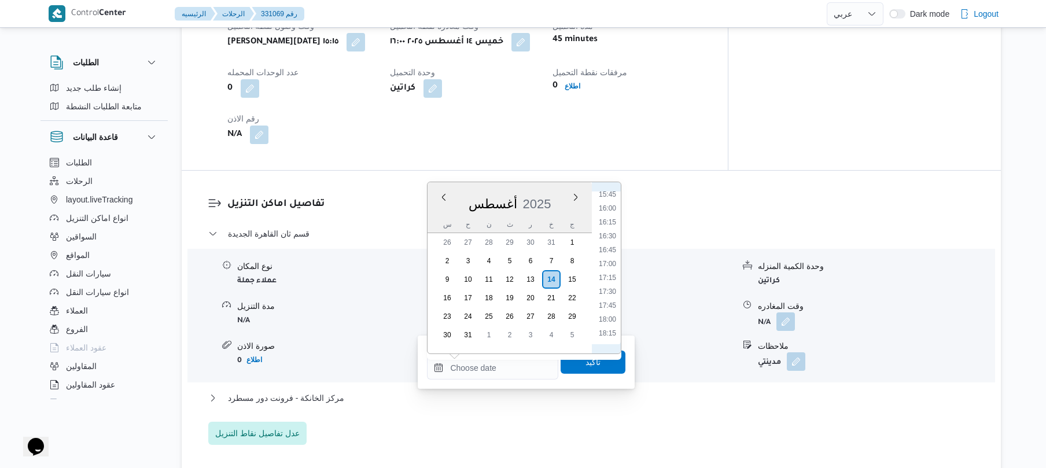
scroll to position [898, 0]
click at [614, 227] on li "16:45" at bounding box center [607, 229] width 27 height 12
type input "١٤/٠٨/٢٠٢٥ ١٦:٤٥"
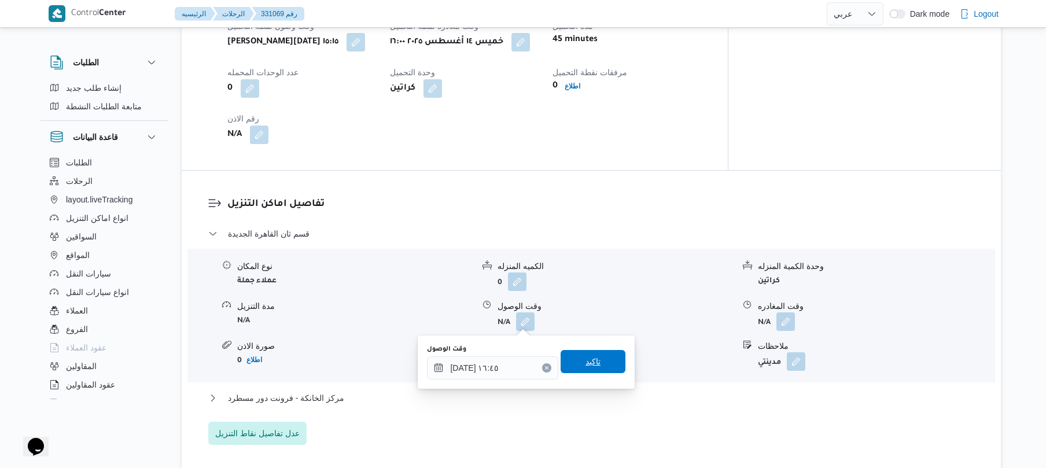
click at [585, 361] on span "تاكيد" at bounding box center [592, 362] width 15 height 14
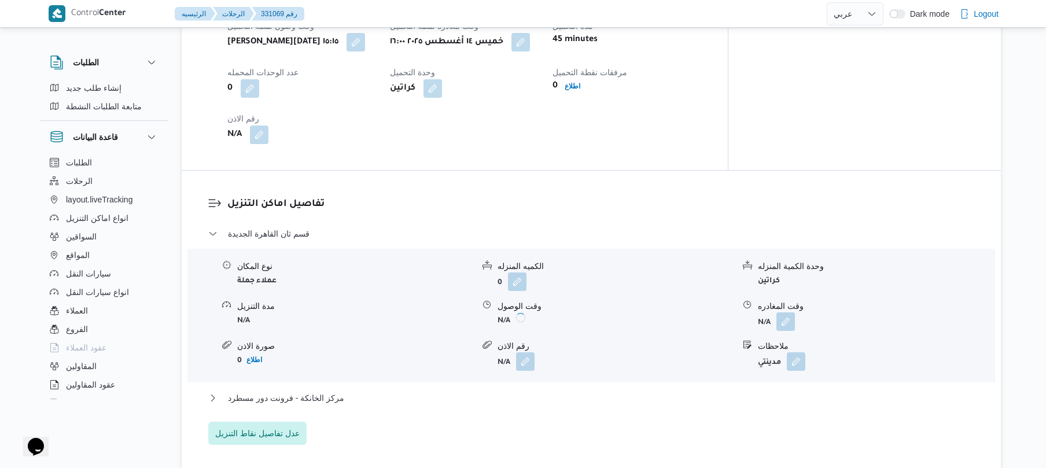
click at [582, 361] on form "N/A" at bounding box center [615, 361] width 236 height 19
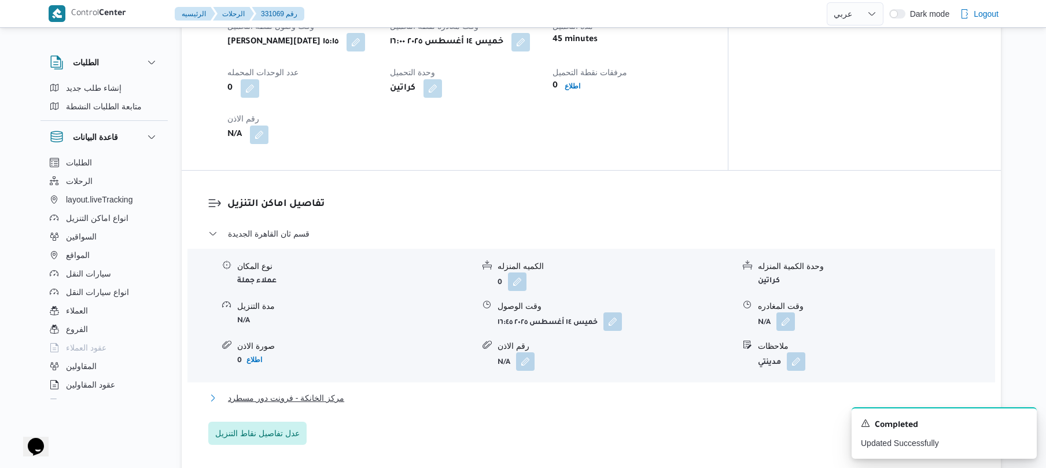
click at [537, 397] on button "مركز الخانكة - فرونت دور مسطرد" at bounding box center [591, 398] width 766 height 14
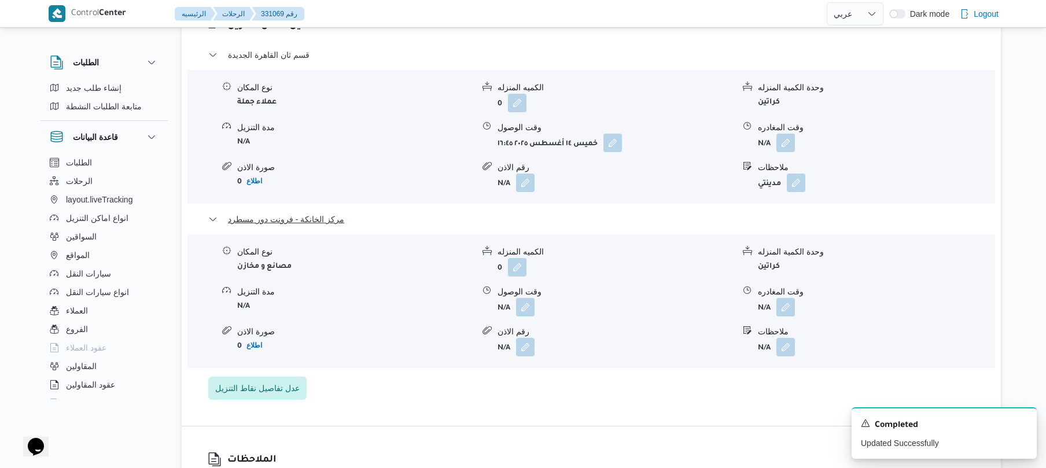
scroll to position [1018, 0]
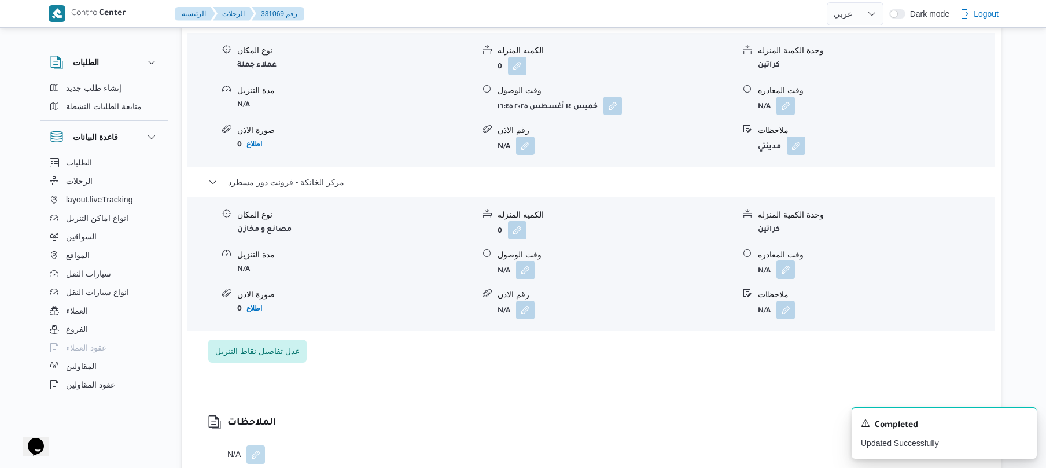
click at [787, 269] on button "button" at bounding box center [785, 269] width 19 height 19
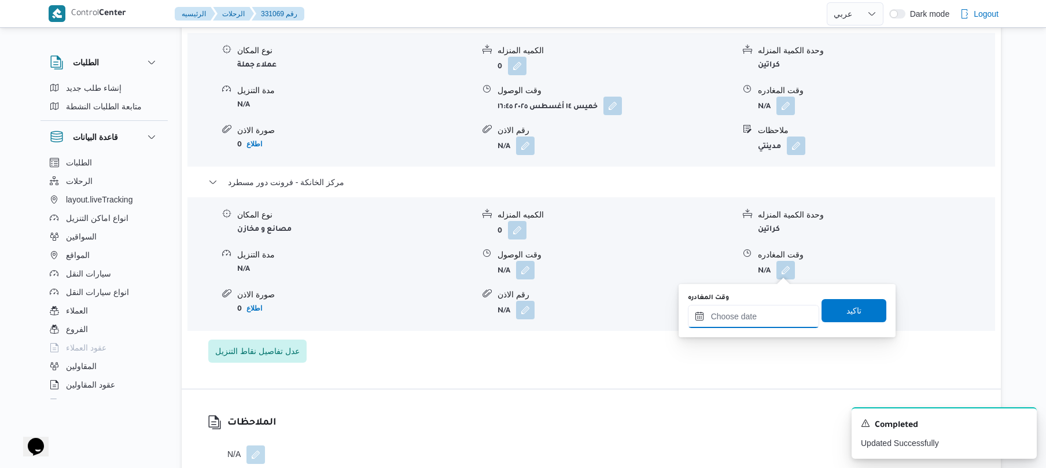
click at [731, 319] on input "وقت المغادره" at bounding box center [753, 316] width 131 height 23
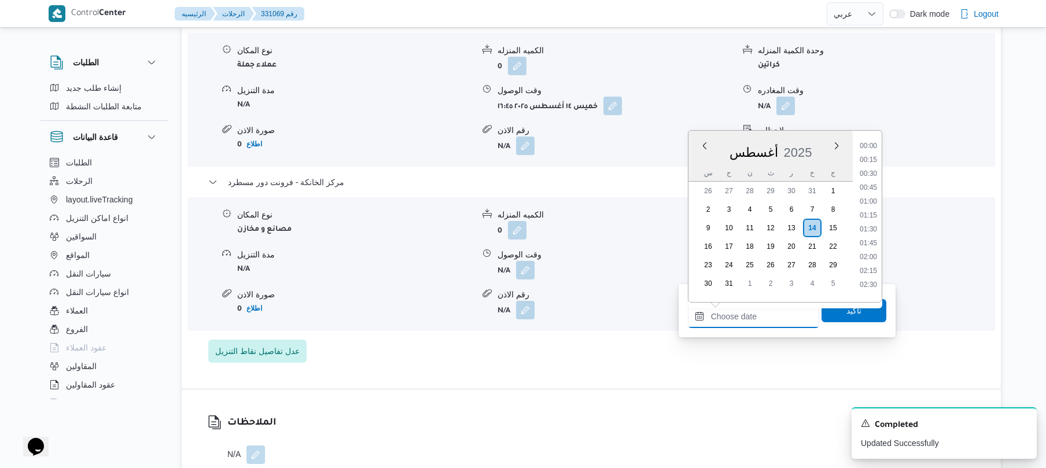
scroll to position [1157, 0]
click at [873, 153] on li "21:00" at bounding box center [868, 155] width 27 height 12
type input "١٤/٠٨/٢٠٢٥ ٢١:٠٠"
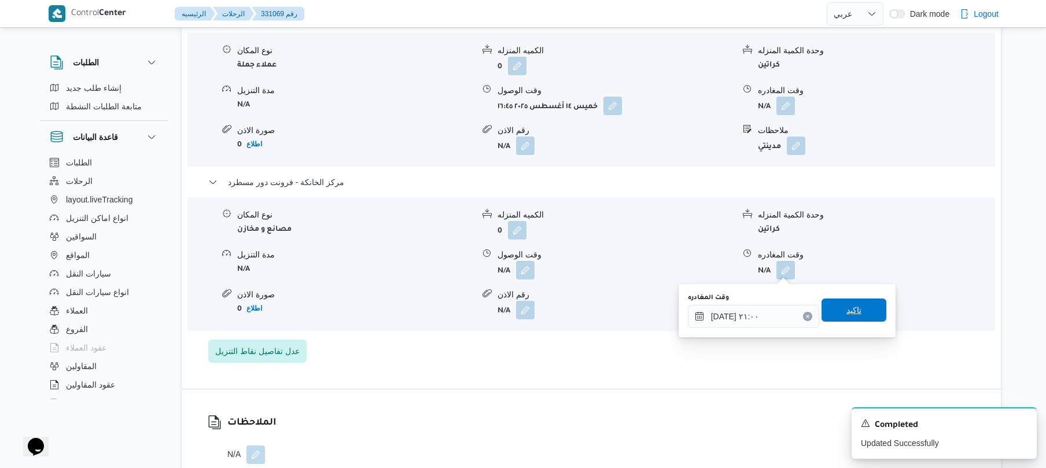
click at [846, 313] on span "تاكيد" at bounding box center [853, 310] width 15 height 14
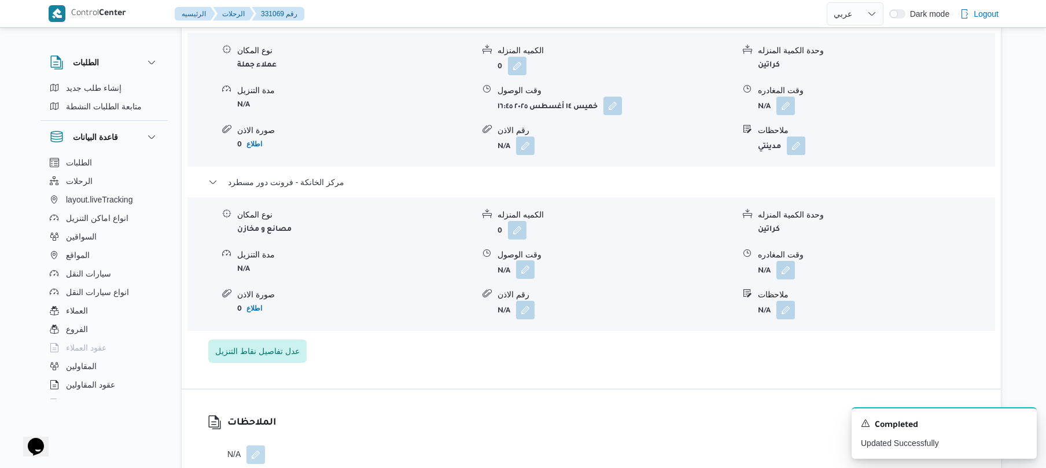
click at [526, 273] on button "button" at bounding box center [525, 269] width 19 height 19
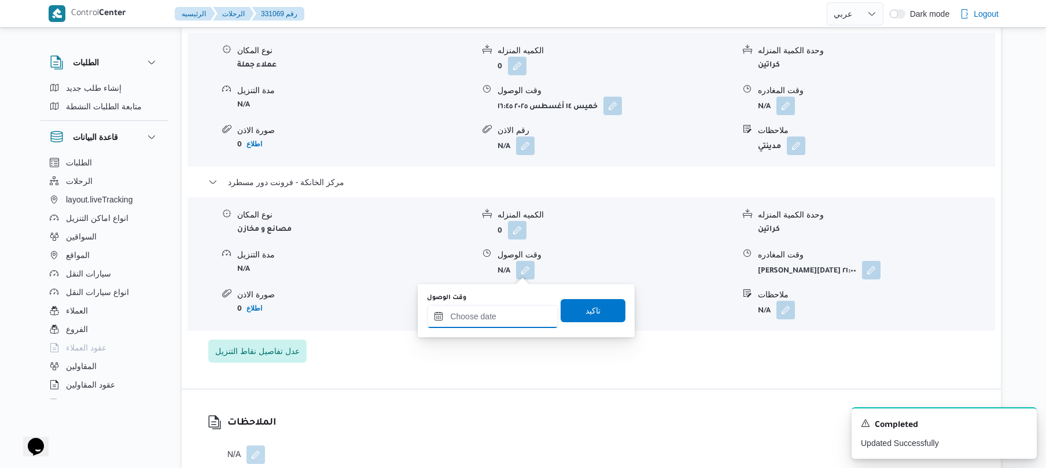
click at [509, 306] on div at bounding box center [492, 316] width 131 height 23
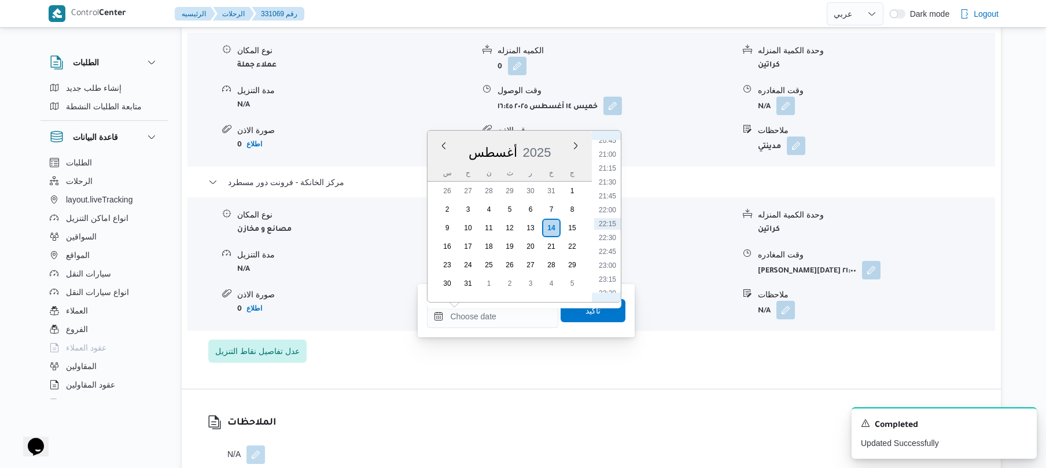
scroll to position [1028, 0]
click at [608, 268] on li "20:45" at bounding box center [607, 270] width 27 height 12
type input "١٤/٠٨/٢٠٢٥ ٢٠:٤٥"
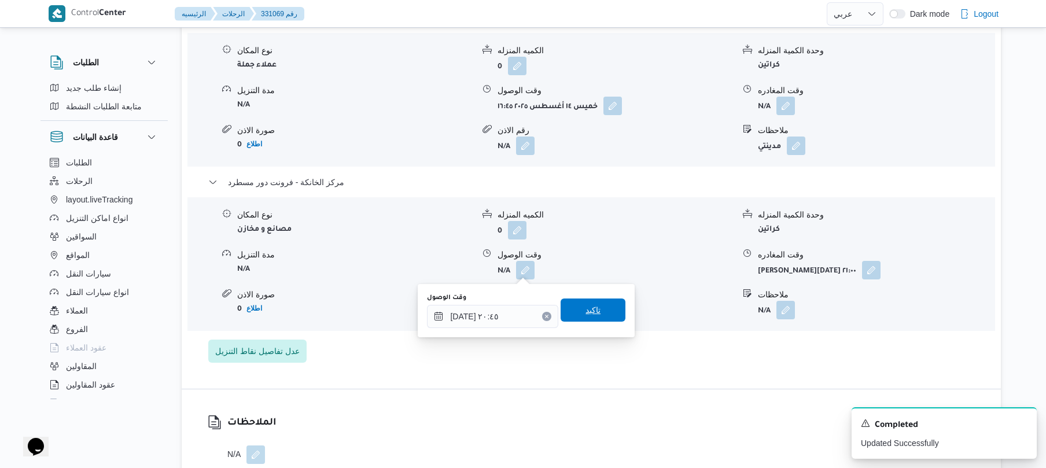
click at [585, 313] on span "تاكيد" at bounding box center [592, 310] width 15 height 14
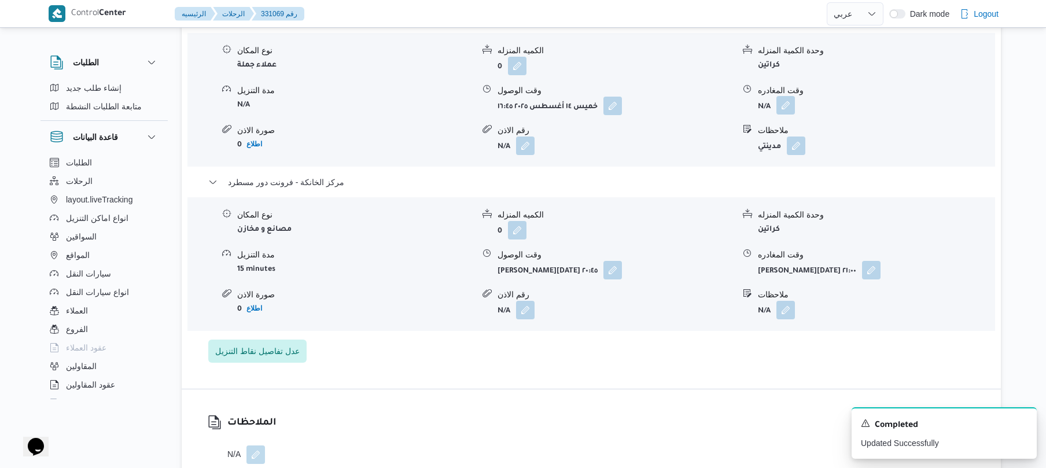
click at [781, 113] on button "button" at bounding box center [785, 105] width 19 height 19
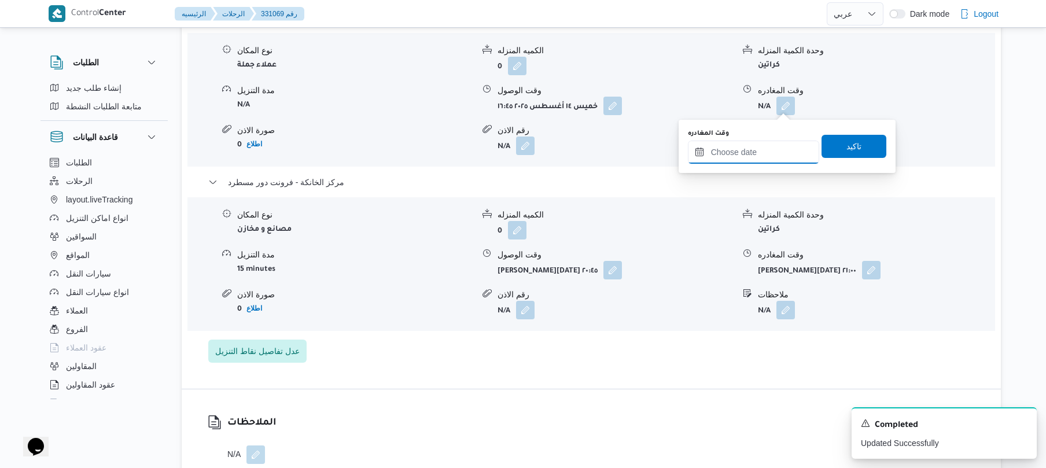
click at [762, 144] on input "وقت المغادره" at bounding box center [753, 152] width 131 height 23
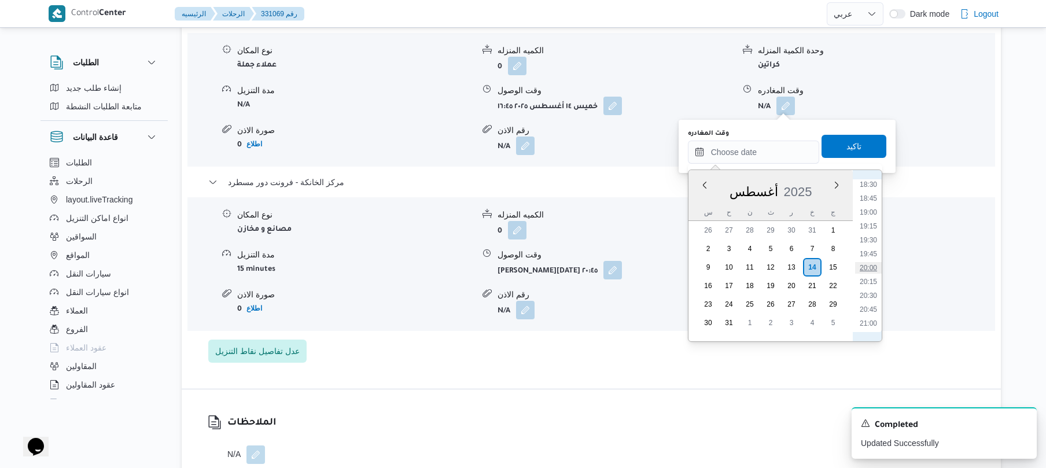
click at [870, 270] on li "20:00" at bounding box center [868, 268] width 27 height 12
type input "١٤/٠٨/٢٠٢٥ ٢٠:٠٠"
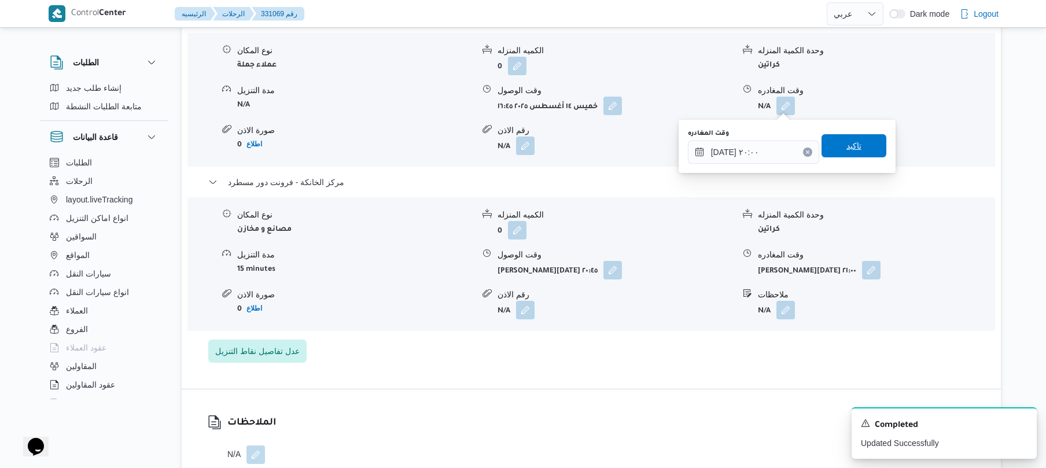
click at [859, 150] on span "تاكيد" at bounding box center [853, 145] width 65 height 23
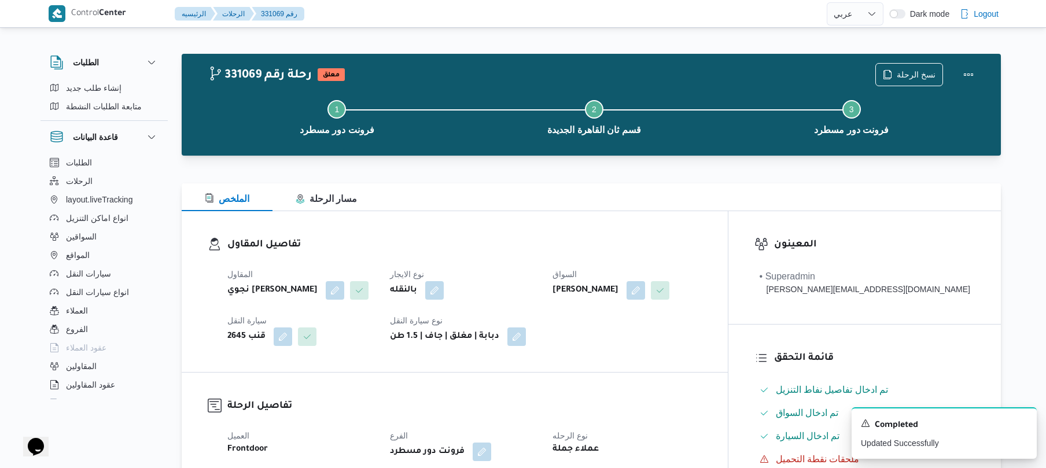
scroll to position [0, 0]
click at [965, 77] on button "Actions" at bounding box center [968, 74] width 23 height 23
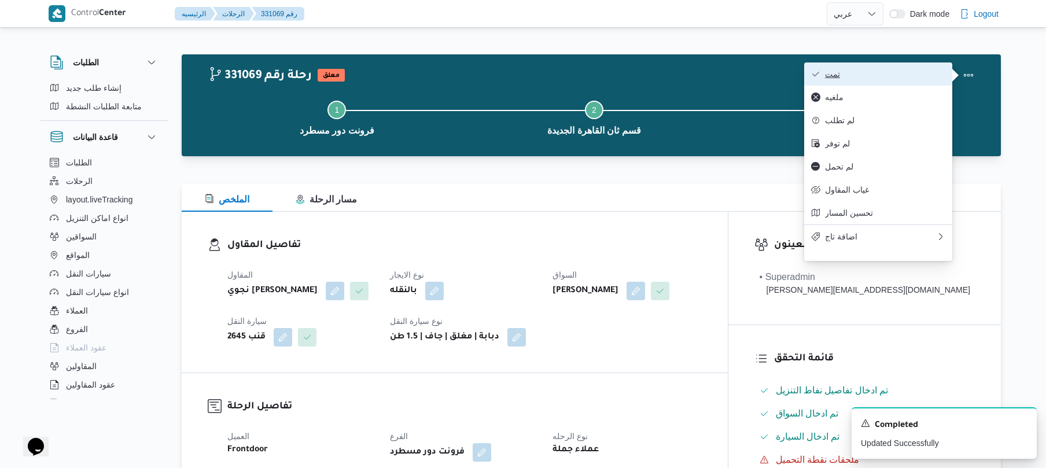
click at [891, 81] on button "تمت" at bounding box center [878, 73] width 148 height 23
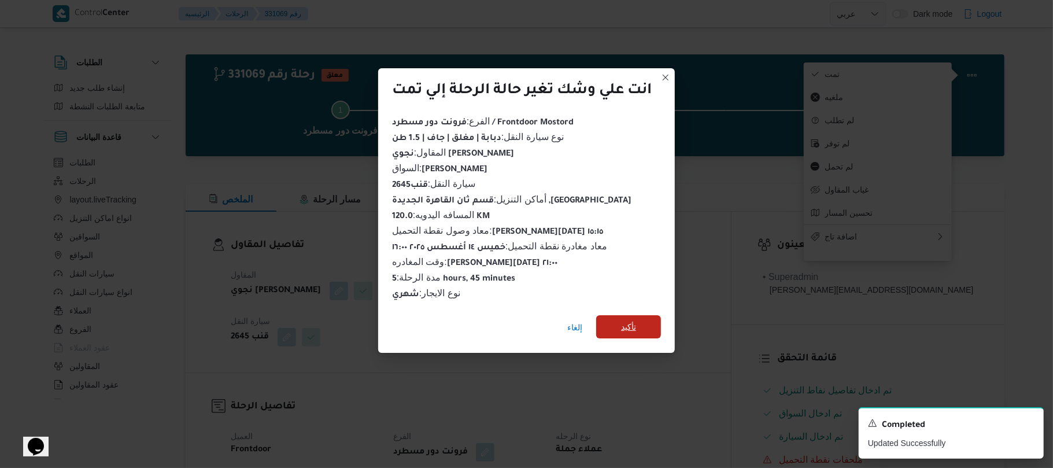
click at [632, 322] on span "تأكيد" at bounding box center [628, 327] width 15 height 14
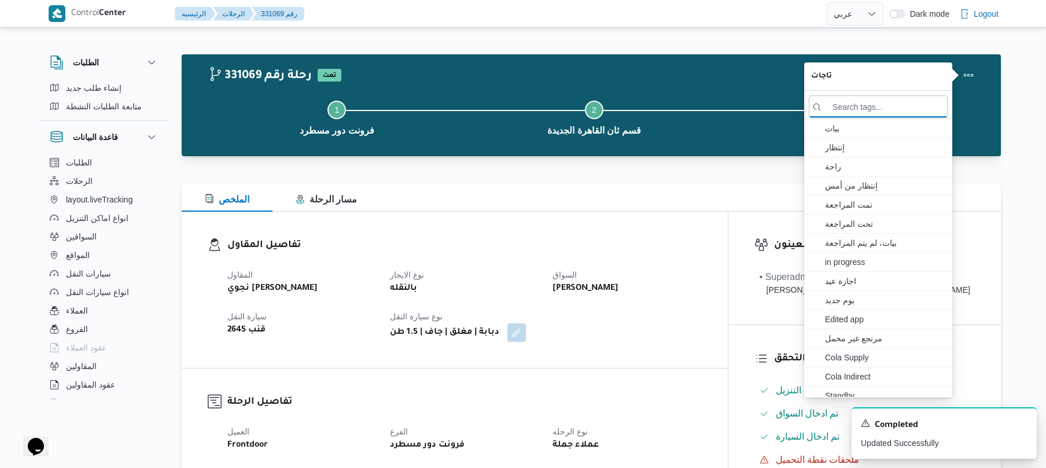
click at [584, 188] on div "الملخص مسار الرحلة" at bounding box center [591, 198] width 819 height 28
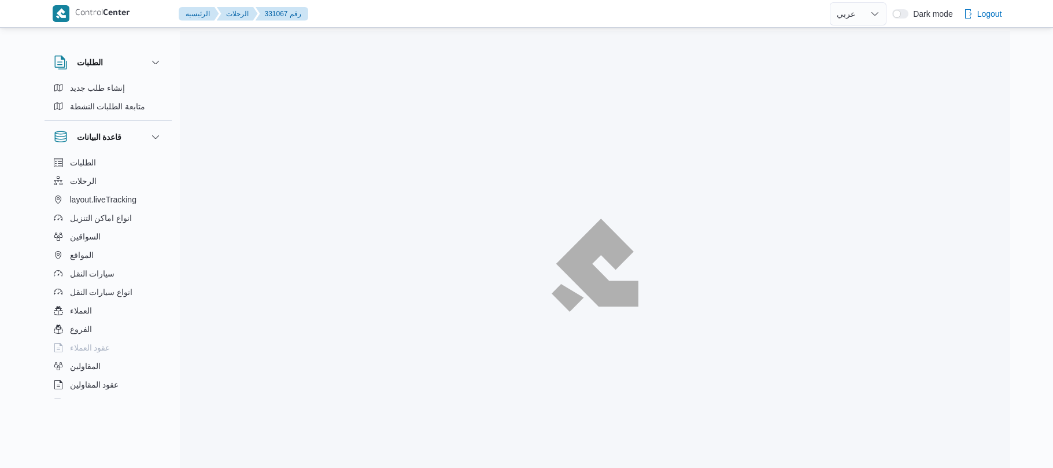
select select "ar"
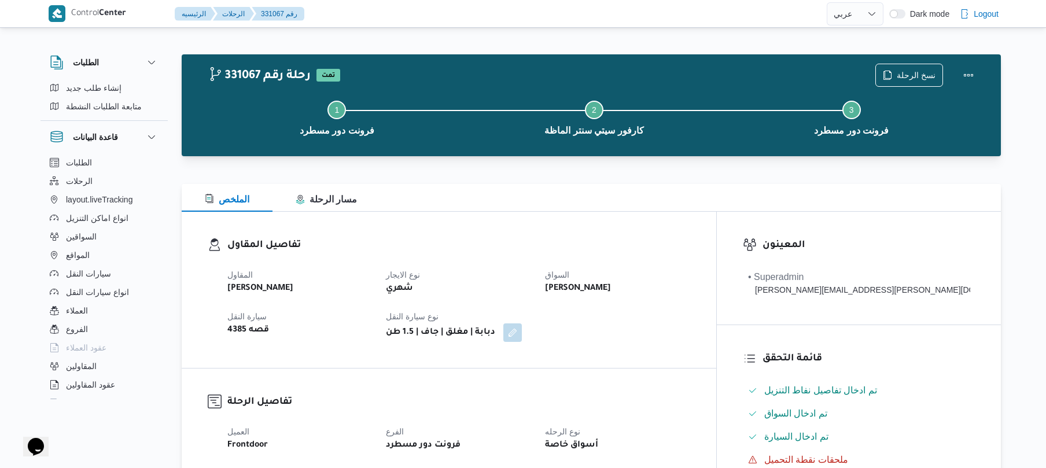
click at [510, 239] on h3 "تفاصيل المقاول" at bounding box center [458, 246] width 463 height 16
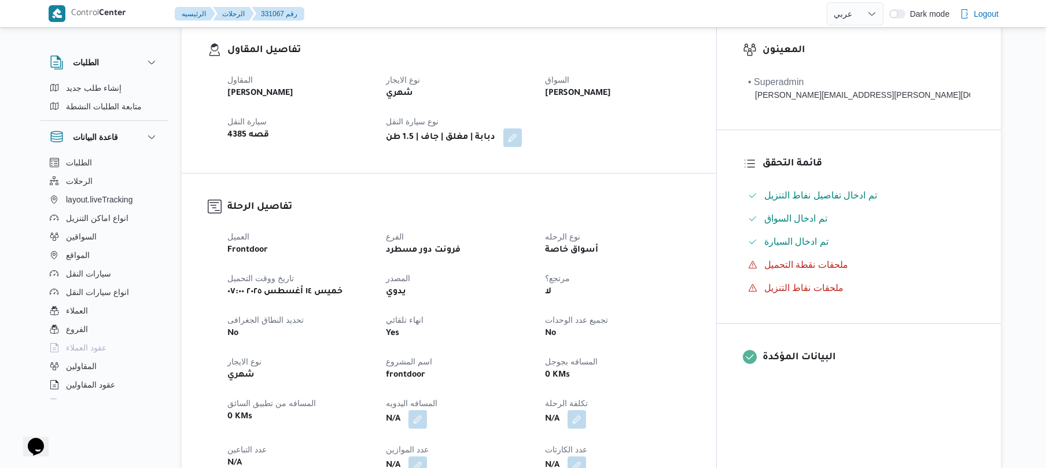
scroll to position [278, 0]
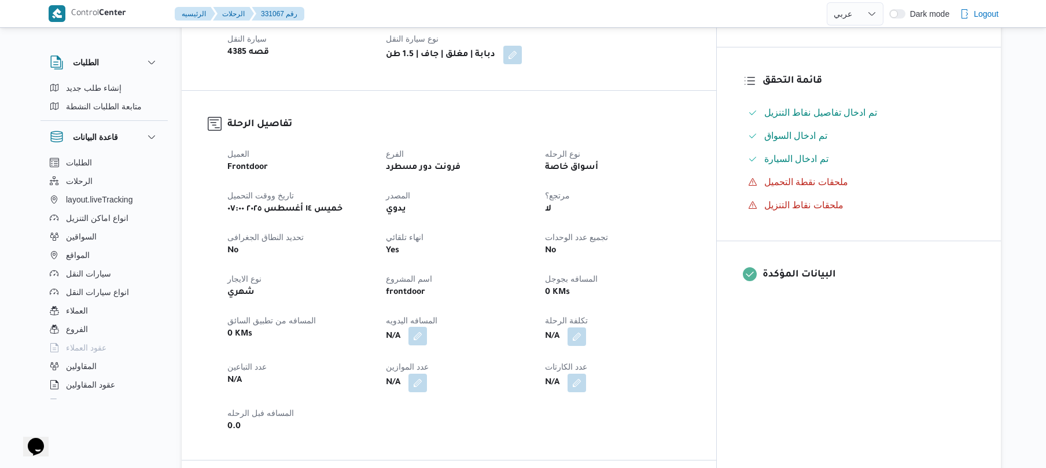
click at [427, 340] on button "button" at bounding box center [417, 336] width 19 height 19
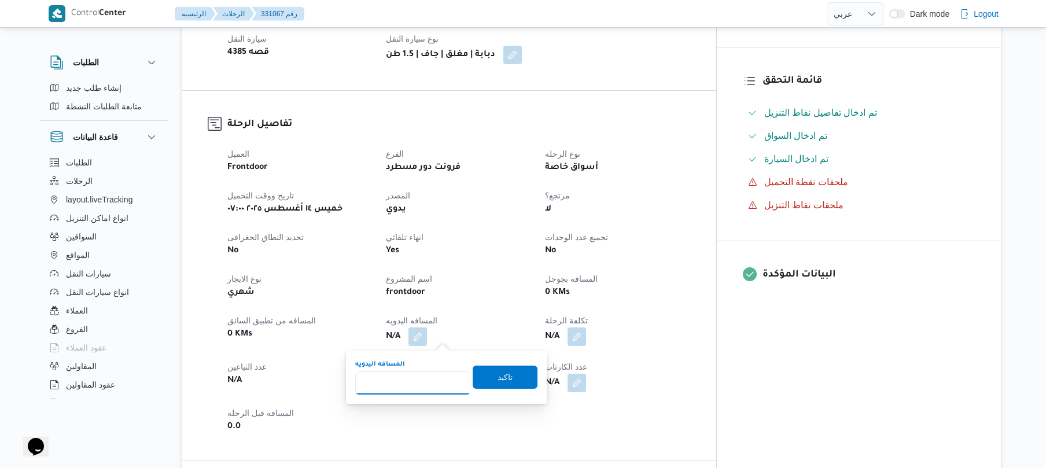
click at [422, 382] on input "المسافه اليدويه" at bounding box center [412, 382] width 115 height 23
type input "60"
click at [475, 380] on span "تاكيد" at bounding box center [504, 376] width 65 height 23
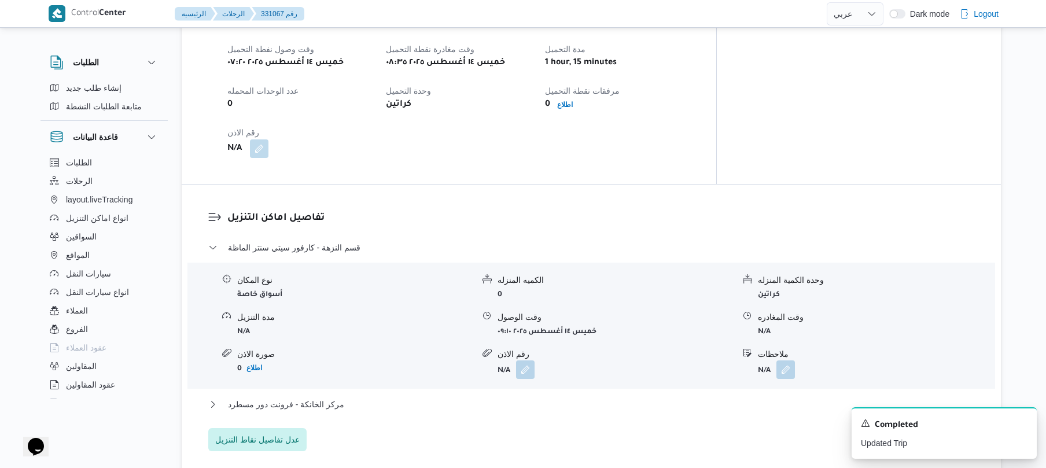
scroll to position [771, 0]
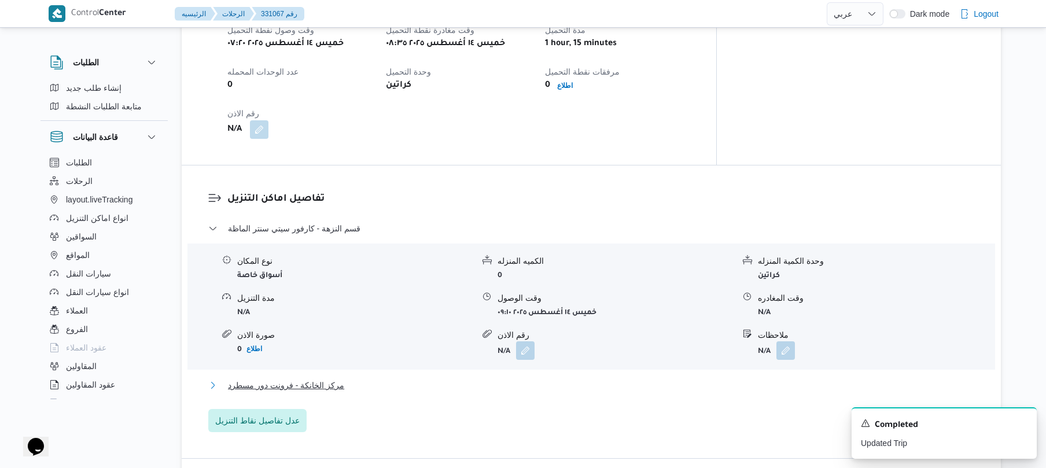
click at [475, 380] on button "مركز الخانكة - فرونت دور مسطرد" at bounding box center [591, 385] width 766 height 14
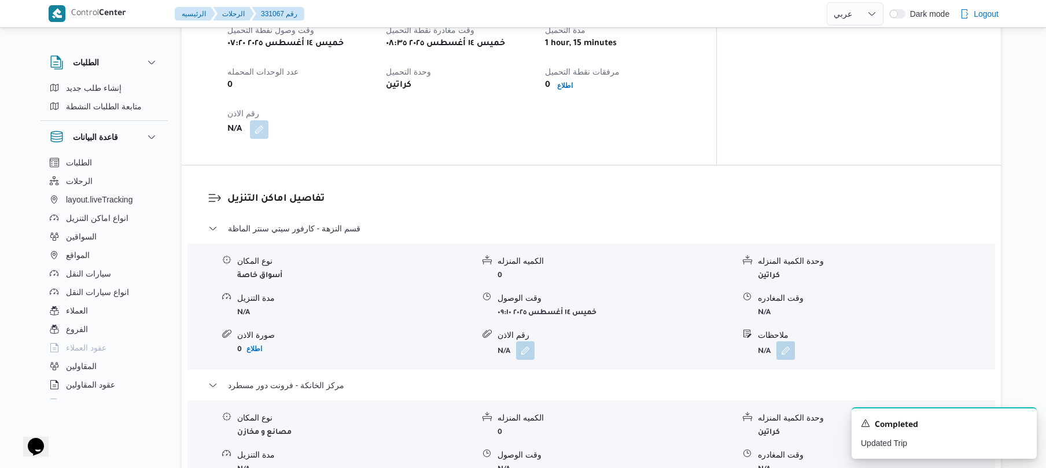
click at [613, 195] on h3 "تفاصيل اماكن التنزيل" at bounding box center [600, 199] width 747 height 16
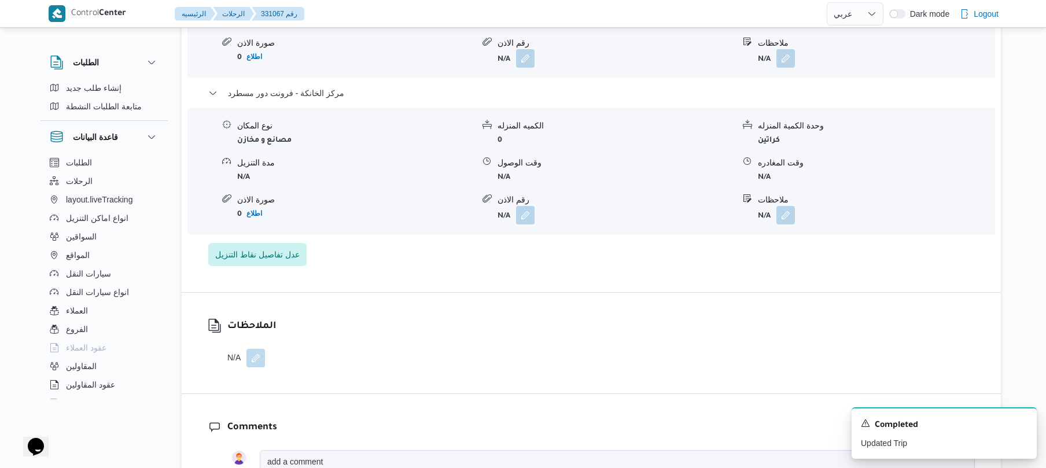
scroll to position [1079, 0]
